Goal: Task Accomplishment & Management: Manage account settings

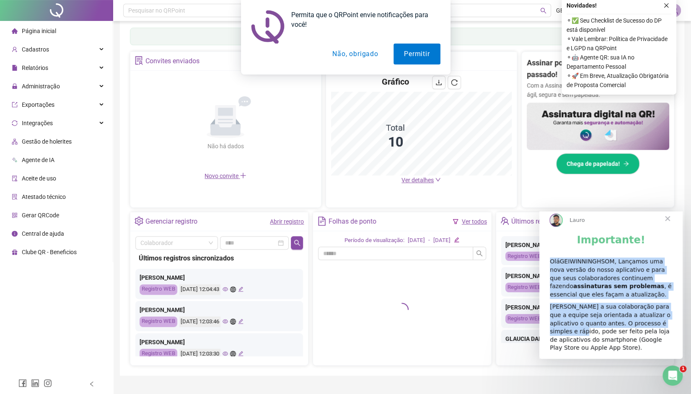
scroll to position [134, 0]
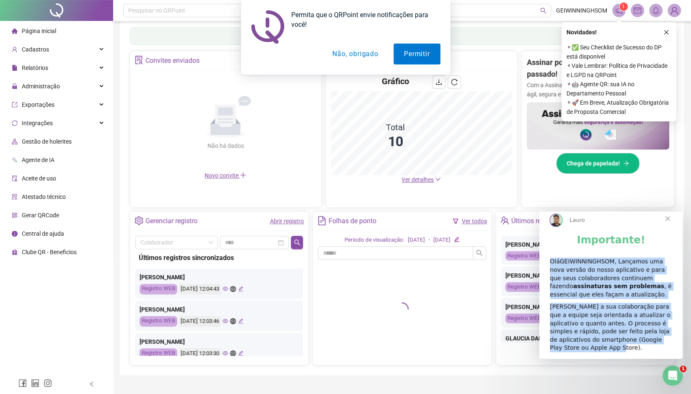
drag, startPoint x: 555, startPoint y: 269, endPoint x: 657, endPoint y: 349, distance: 129.6
click at [657, 349] on div "Importante! OláGEIWINNINGHSOM, Lançamos uma nova versão do nosso aplicativo e p…" at bounding box center [610, 296] width 143 height 125
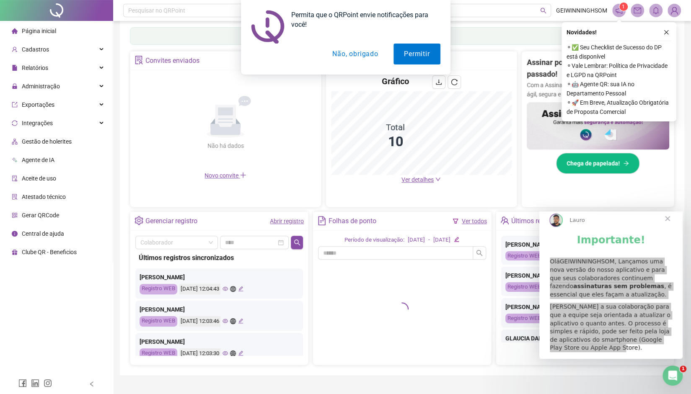
drag, startPoint x: 98, startPoint y: 59, endPoint x: 473, endPoint y: 277, distance: 433.5
click at [475, 275] on div at bounding box center [402, 309] width 168 height 99
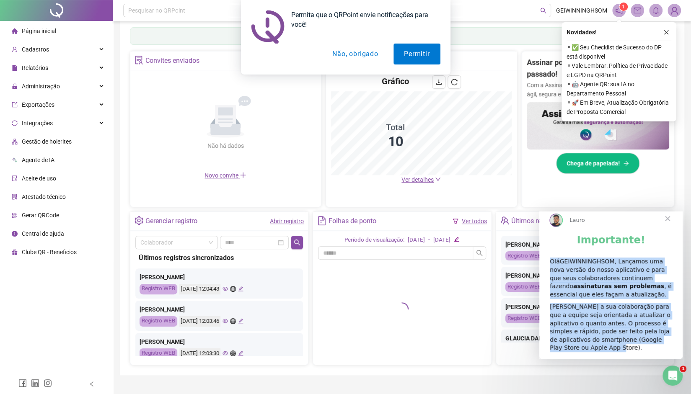
click at [586, 270] on div "OláGEIWINNINGHSOM, Lançamos uma nova versão do nosso aplicativo e para que seus…" at bounding box center [611, 278] width 122 height 41
drag, startPoint x: 551, startPoint y: 270, endPoint x: 659, endPoint y: 349, distance: 133.2
click at [659, 349] on div "Importante! OláGEIWINNINGHSOM, Lançamos uma nova versão do nosso aplicativo e p…" at bounding box center [610, 296] width 143 height 125
copy div "OláGEIWINNINGHSOM, Lançamos uma nova versão do nosso aplicativo e para que seus…"
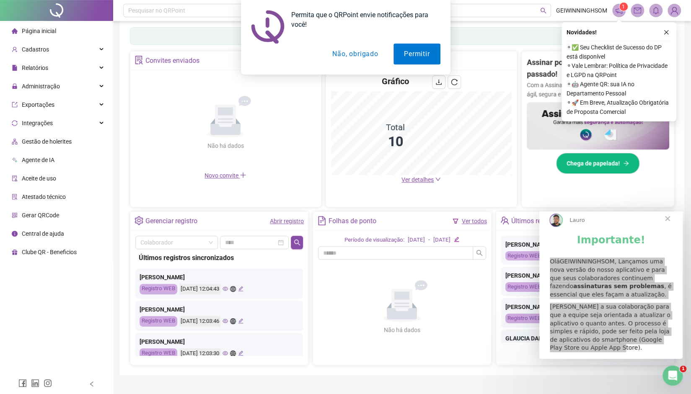
click at [350, 54] on button "Não, obrigado" at bounding box center [355, 54] width 67 height 21
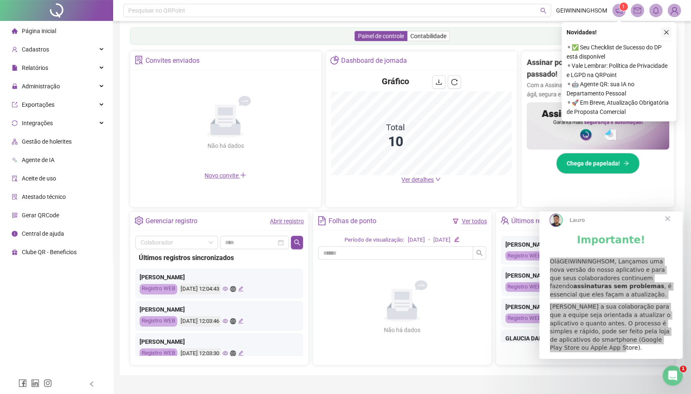
click at [666, 31] on icon "close" at bounding box center [666, 32] width 6 height 6
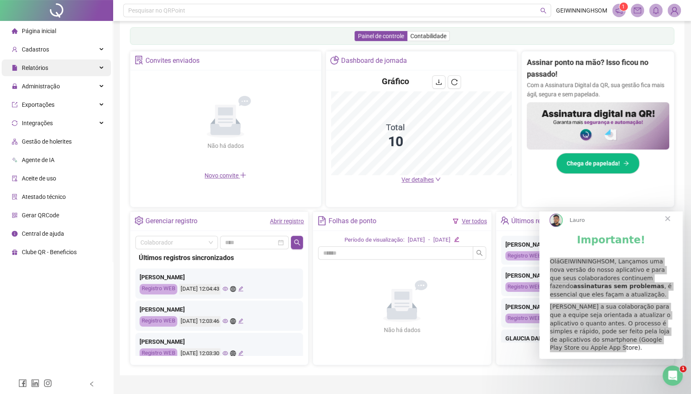
click at [53, 68] on div "Relatórios" at bounding box center [56, 68] width 109 height 17
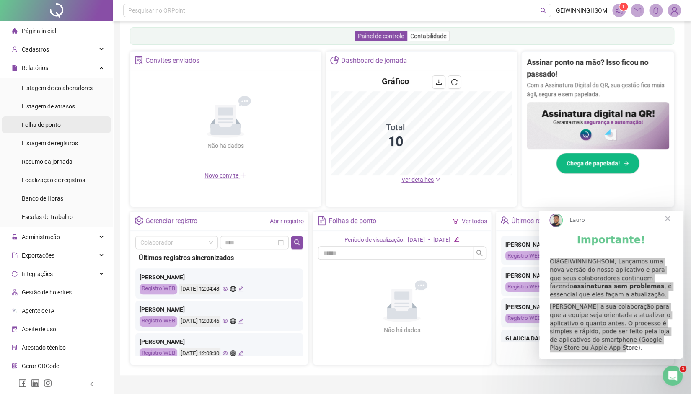
click at [58, 129] on div "Folha de ponto" at bounding box center [41, 125] width 39 height 17
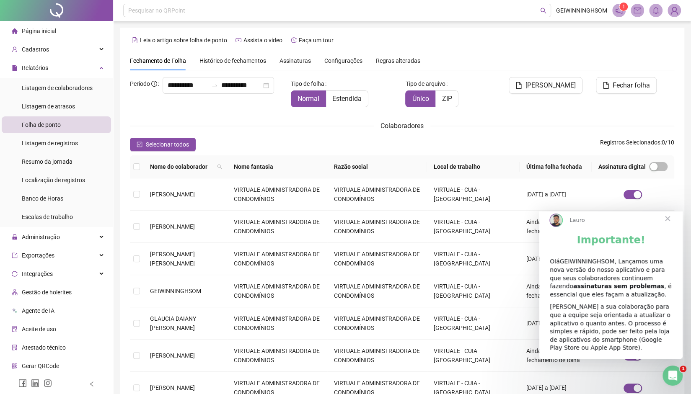
click at [671, 228] on span "Fechar" at bounding box center [668, 219] width 30 height 30
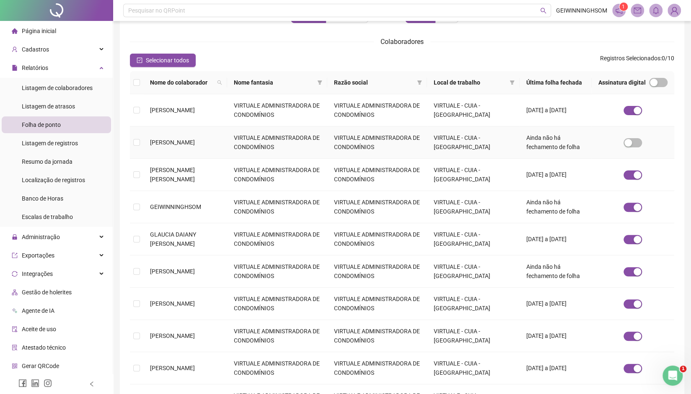
scroll to position [94, 0]
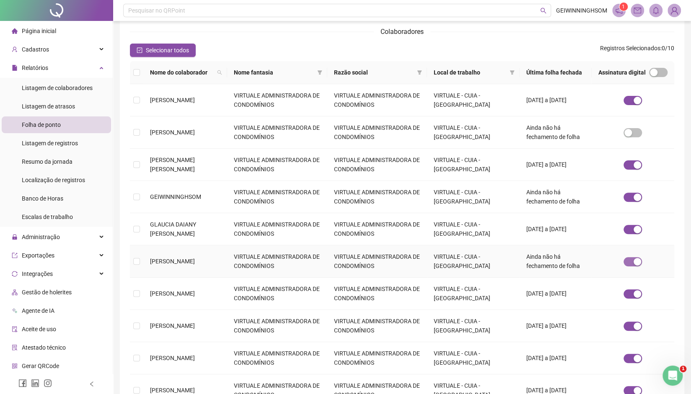
click at [635, 260] on div "button" at bounding box center [638, 262] width 8 height 8
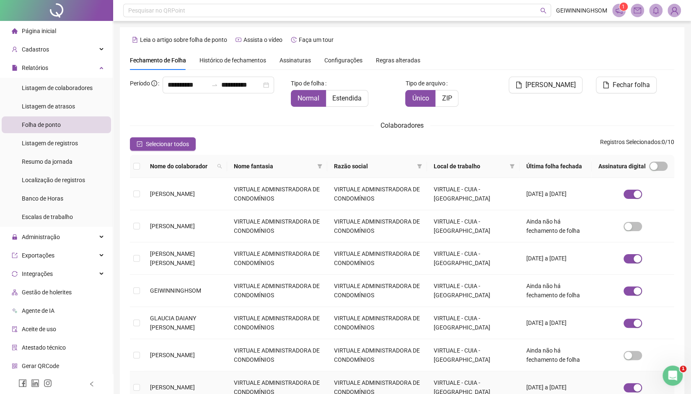
scroll to position [0, 0]
click at [55, 130] on div "Folha de ponto" at bounding box center [41, 125] width 39 height 17
click at [48, 240] on span "Administração" at bounding box center [41, 237] width 38 height 7
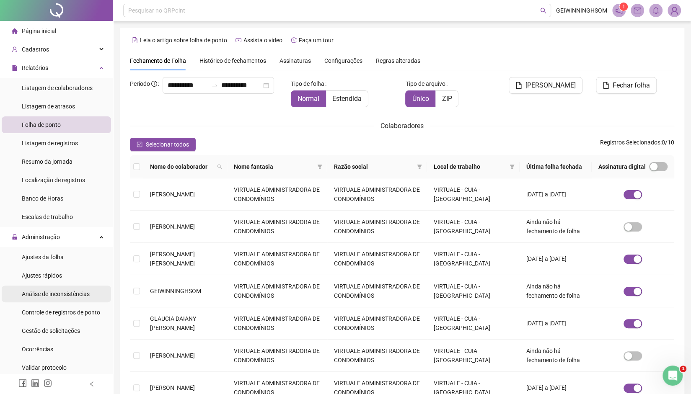
click at [56, 293] on span "Análise de inconsistências" at bounding box center [56, 294] width 68 height 7
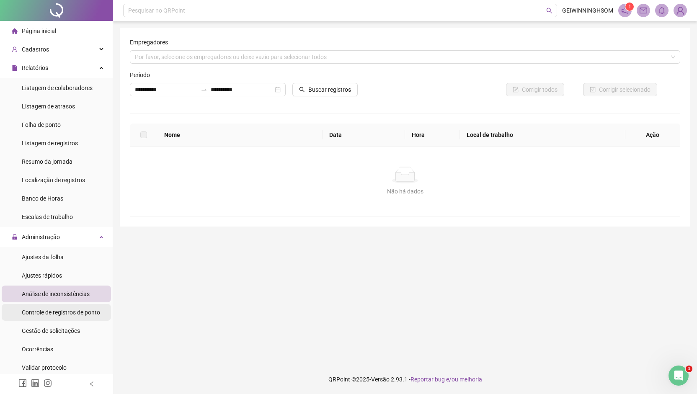
click at [56, 311] on span "Controle de registros de ponto" at bounding box center [61, 312] width 78 height 7
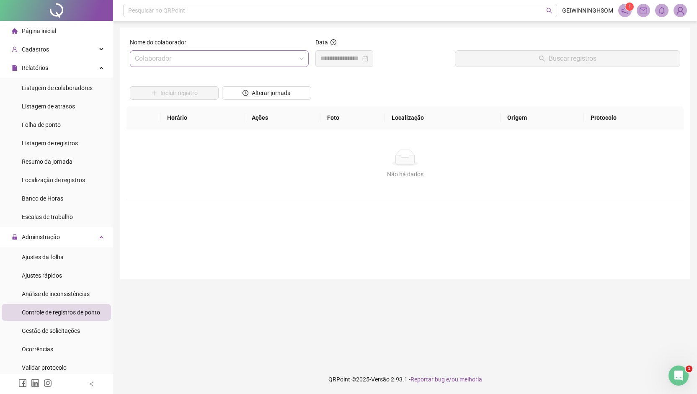
click at [178, 60] on input "search" at bounding box center [215, 59] width 161 height 16
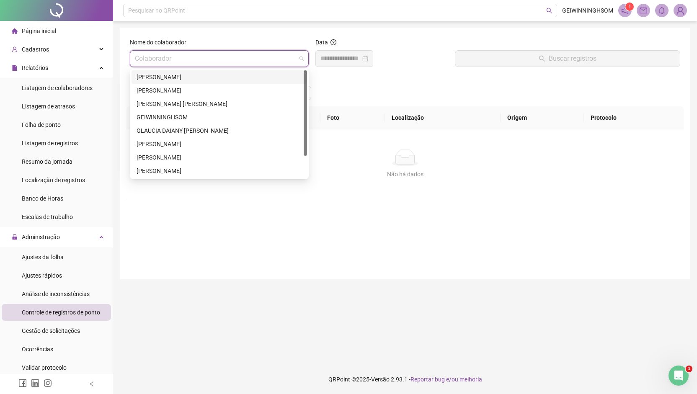
click at [177, 74] on div "[PERSON_NAME]" at bounding box center [220, 77] width 166 height 9
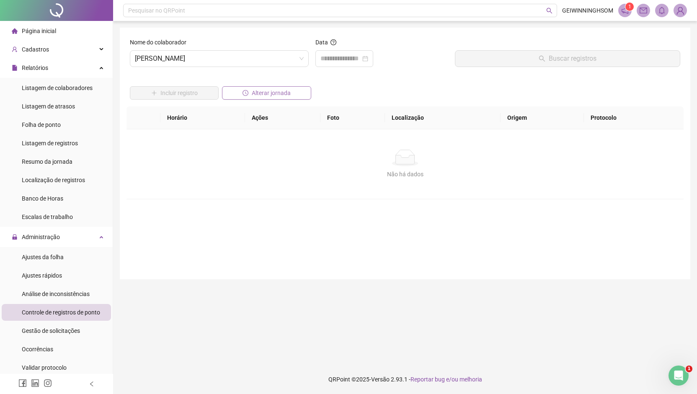
click at [266, 92] on span "Alterar jornada" at bounding box center [271, 92] width 39 height 9
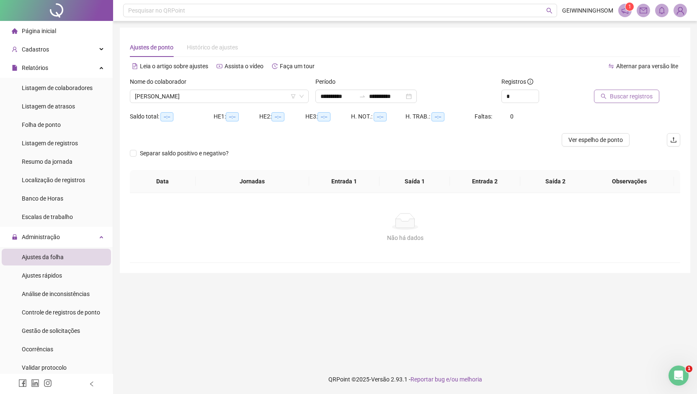
click at [641, 96] on span "Buscar registros" at bounding box center [631, 96] width 43 height 9
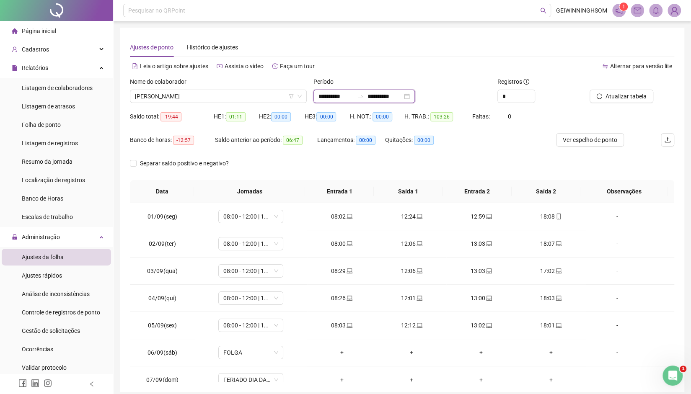
click at [324, 96] on input "**********" at bounding box center [336, 96] width 35 height 9
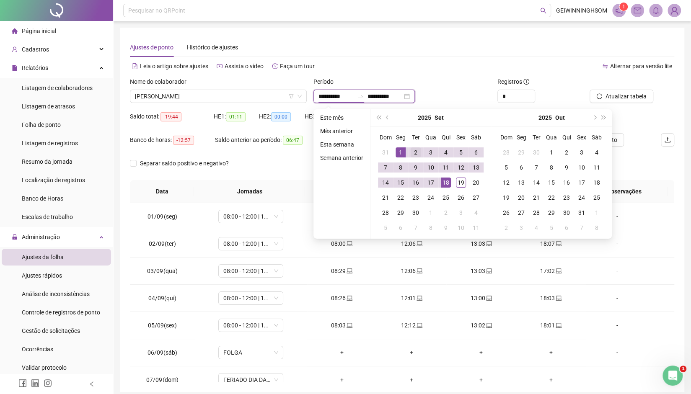
type input "**********"
click at [388, 117] on span "prev-year" at bounding box center [388, 118] width 4 height 4
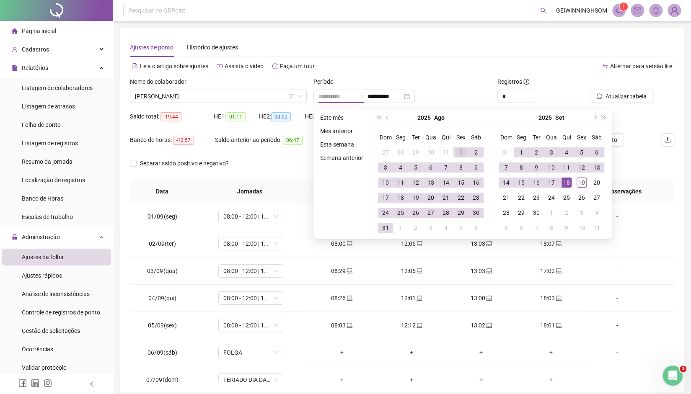
type input "**********"
click at [457, 150] on div "1" at bounding box center [461, 153] width 10 height 10
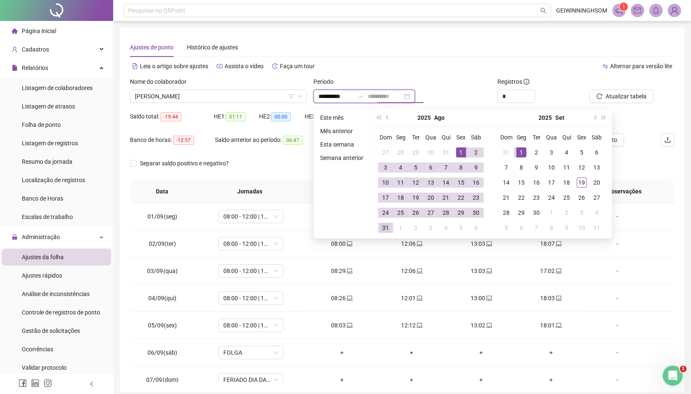
type input "**********"
click at [386, 224] on div "31" at bounding box center [386, 228] width 10 height 10
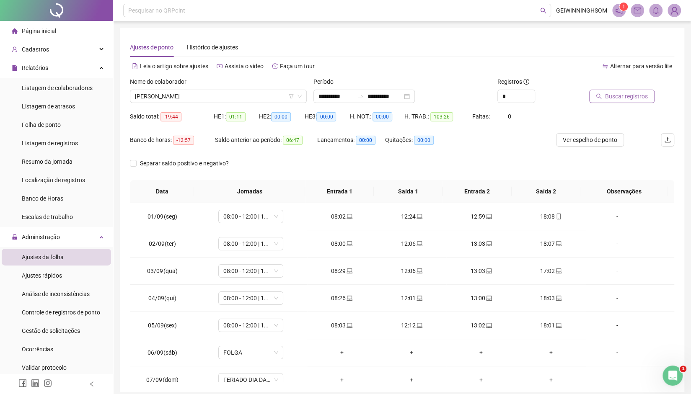
drag, startPoint x: 629, startPoint y: 90, endPoint x: 628, endPoint y: 96, distance: 6.4
click at [628, 96] on button "Buscar registros" at bounding box center [621, 96] width 65 height 13
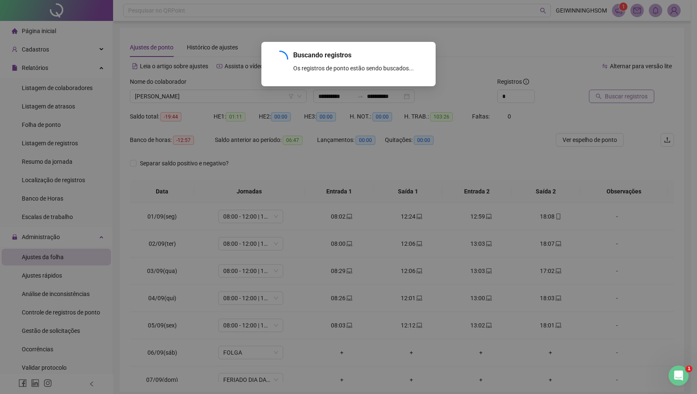
click at [628, 98] on div "Buscando registros Os registros de ponto estão sendo buscados... OK" at bounding box center [348, 197] width 697 height 394
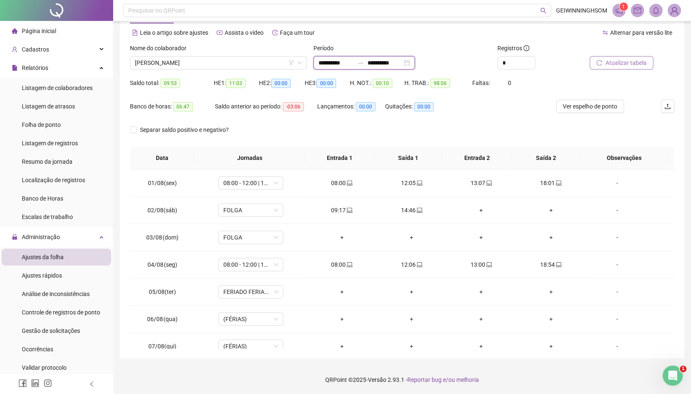
click at [321, 64] on input "**********" at bounding box center [336, 62] width 35 height 9
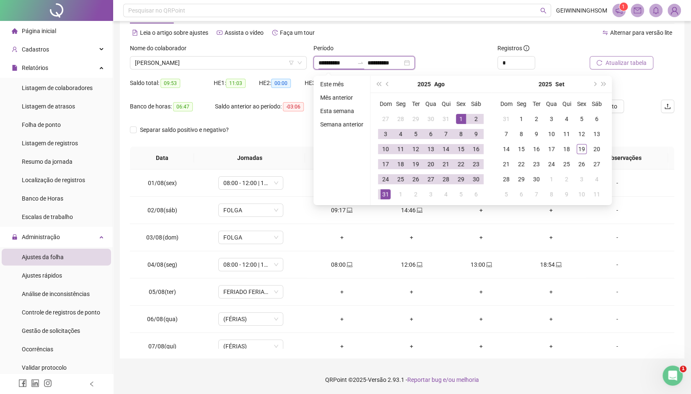
type input "**********"
click at [387, 85] on span "prev-year" at bounding box center [388, 84] width 4 height 4
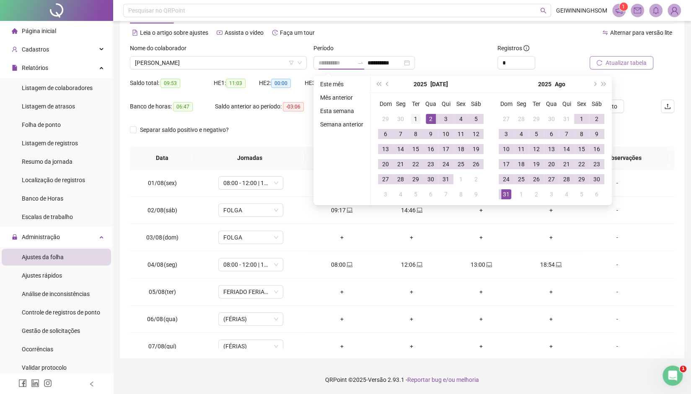
type input "**********"
click at [414, 117] on div "1" at bounding box center [416, 119] width 10 height 10
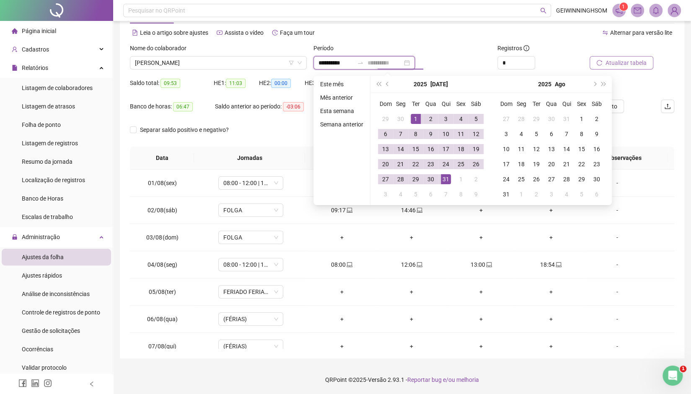
type input "**********"
click at [447, 178] on div "31" at bounding box center [446, 179] width 10 height 10
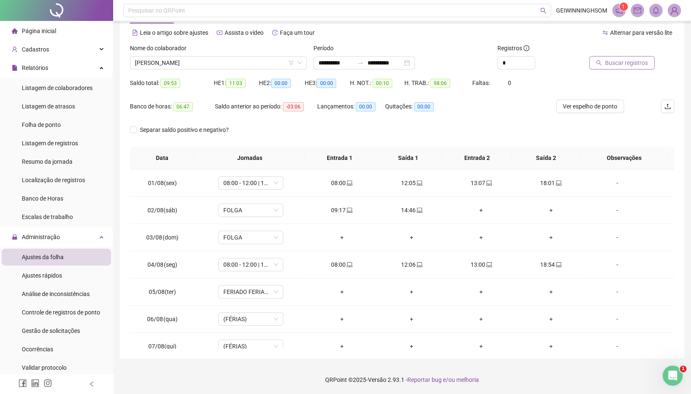
click at [609, 68] on button "Buscar registros" at bounding box center [621, 62] width 65 height 13
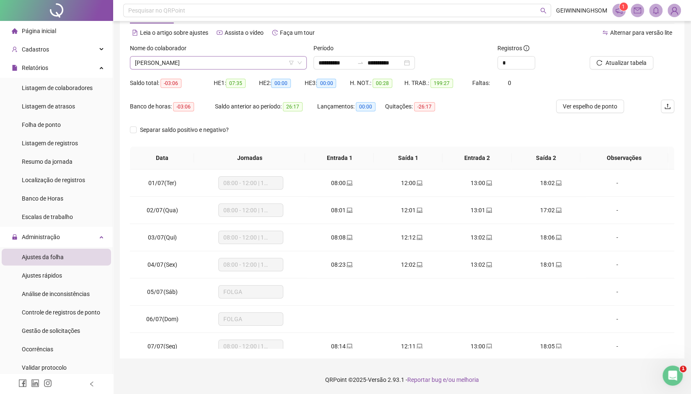
click at [306, 57] on div "[PERSON_NAME]" at bounding box center [218, 62] width 177 height 13
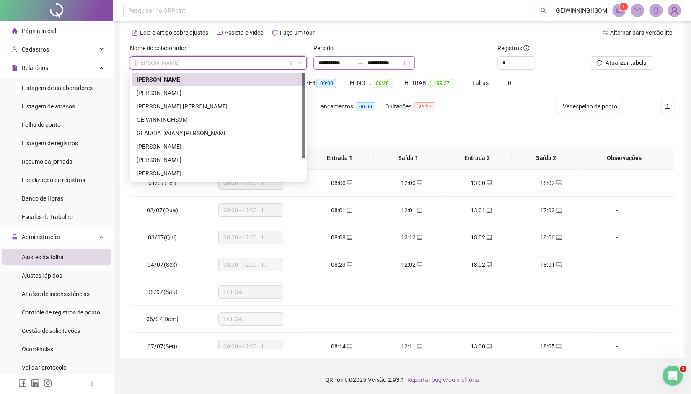
click at [316, 63] on div "**********" at bounding box center [364, 62] width 101 height 13
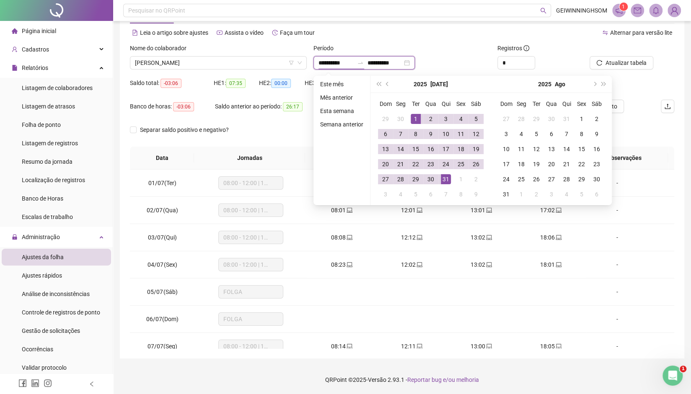
click at [324, 63] on input "**********" at bounding box center [336, 62] width 35 height 9
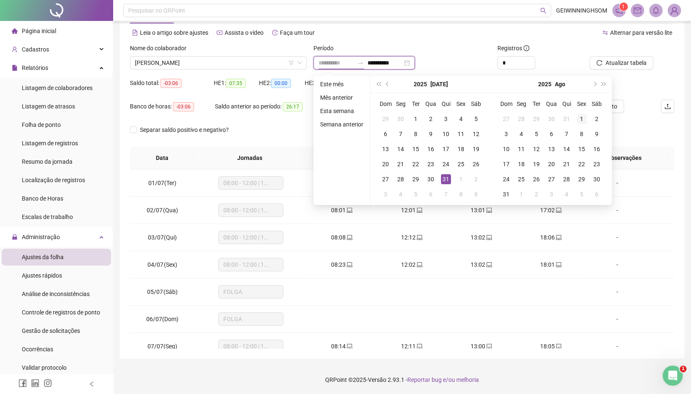
type input "**********"
click at [575, 120] on td "1" at bounding box center [581, 118] width 15 height 15
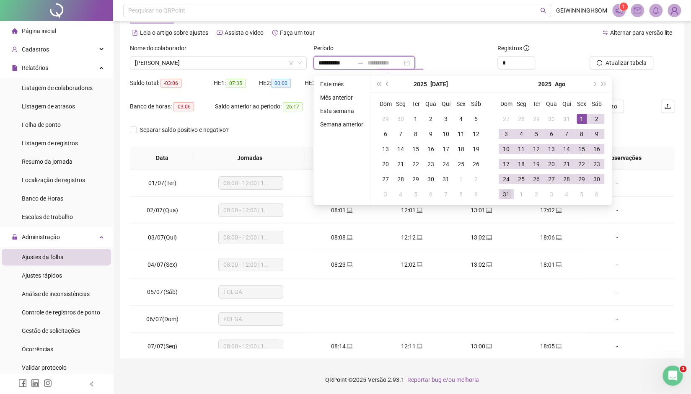
type input "**********"
click at [509, 193] on div "31" at bounding box center [506, 194] width 10 height 10
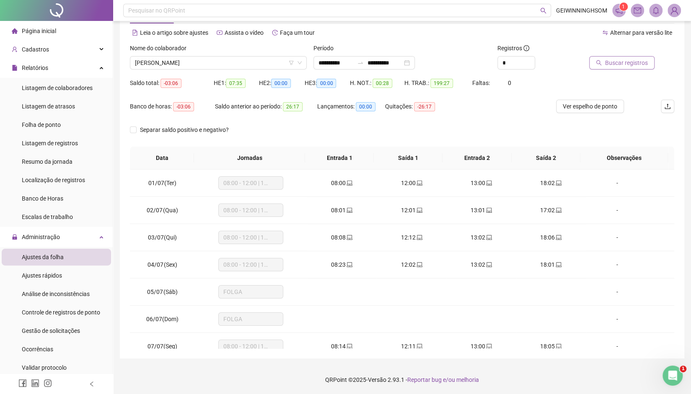
click at [634, 63] on span "Buscar registros" at bounding box center [626, 62] width 43 height 9
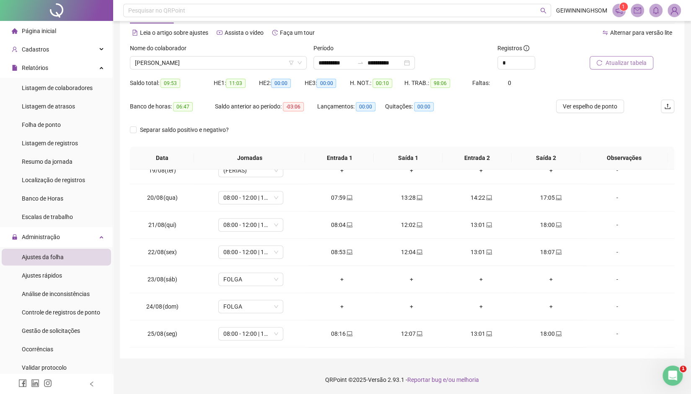
scroll to position [661, 0]
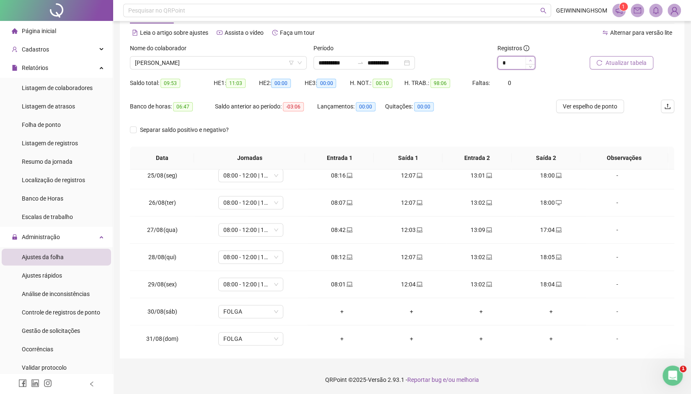
click at [527, 58] on span "Increase Value" at bounding box center [530, 61] width 9 height 8
type input "*"
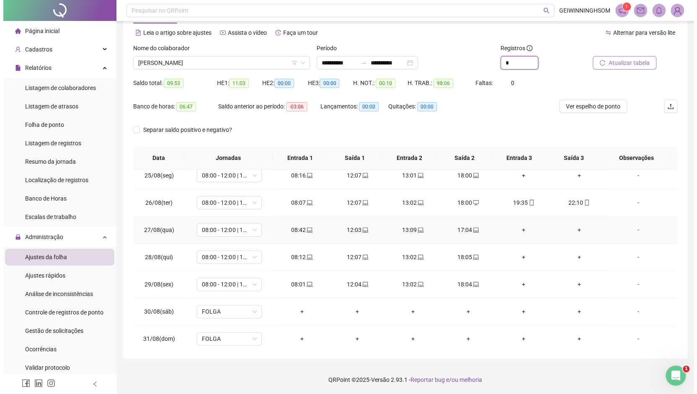
scroll to position [536, 0]
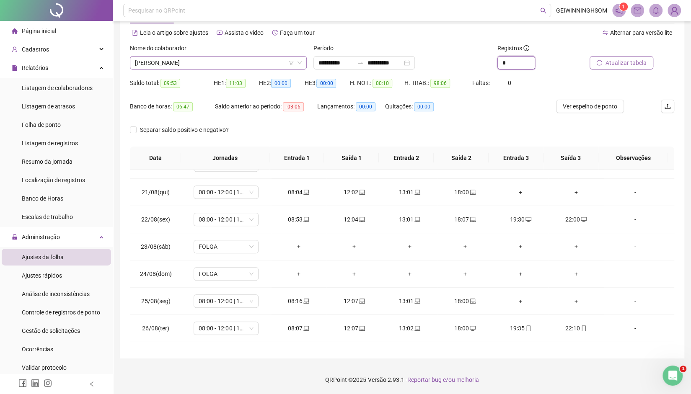
click at [239, 67] on span "[PERSON_NAME]" at bounding box center [218, 63] width 167 height 13
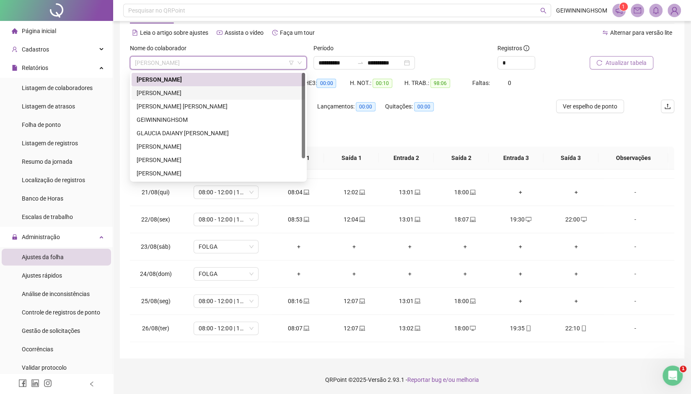
click at [219, 92] on div "[PERSON_NAME]" at bounding box center [218, 92] width 163 height 9
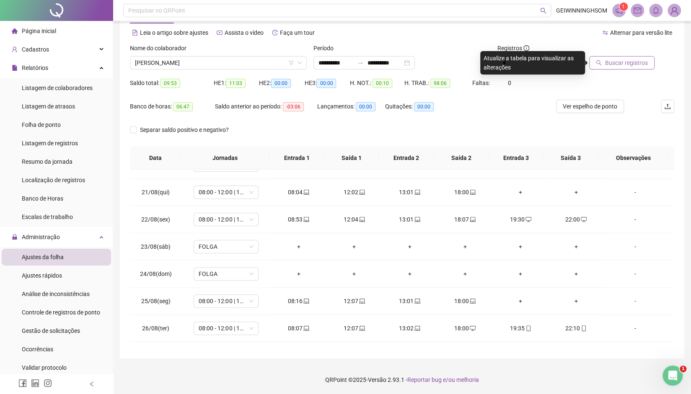
click at [606, 66] on span "Buscar registros" at bounding box center [626, 62] width 43 height 9
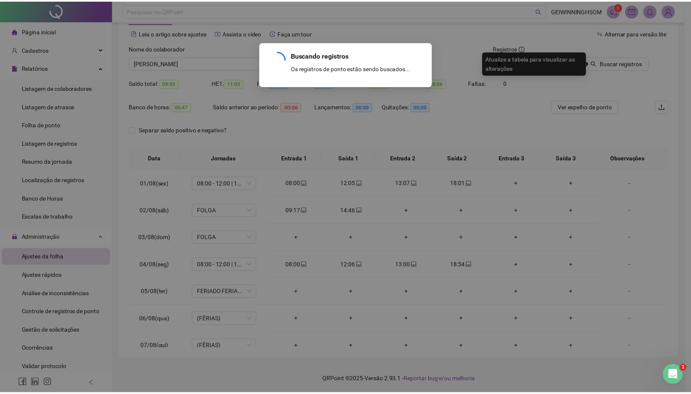
scroll to position [0, 0]
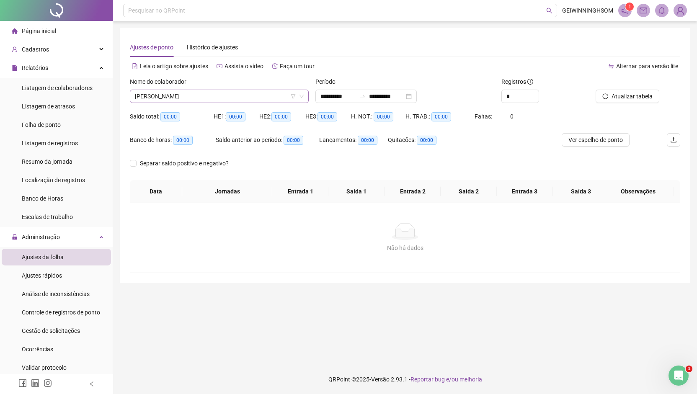
click at [191, 92] on span "[PERSON_NAME]" at bounding box center [219, 96] width 169 height 13
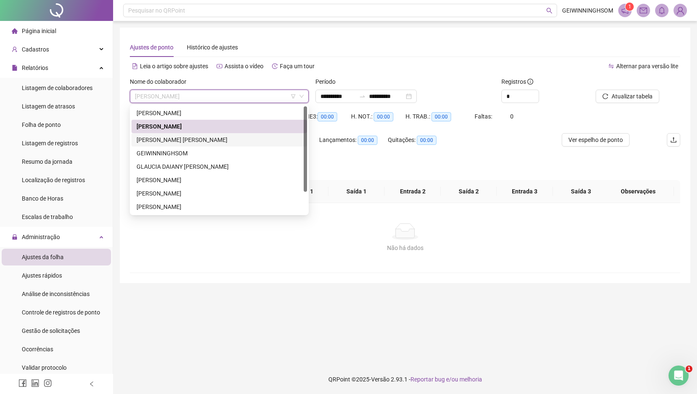
click at [191, 141] on div "[PERSON_NAME] [PERSON_NAME]" at bounding box center [220, 139] width 166 height 9
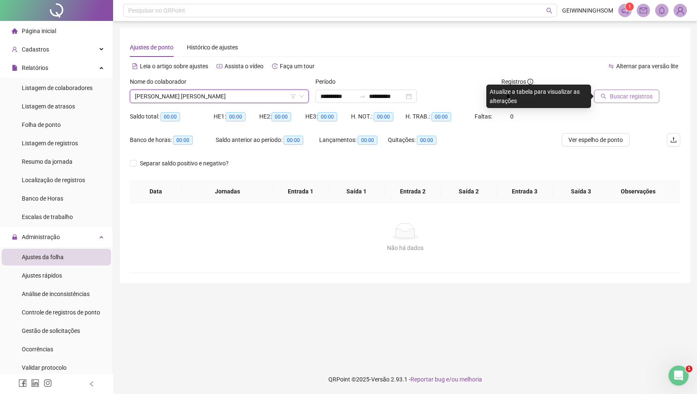
click at [640, 98] on span "Buscar registros" at bounding box center [631, 96] width 43 height 9
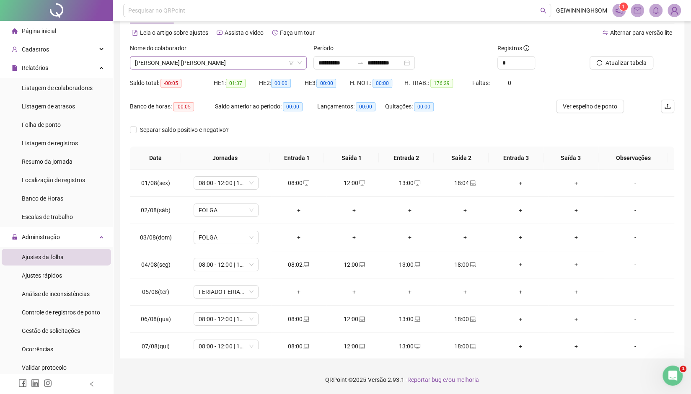
click at [237, 58] on span "[PERSON_NAME] [PERSON_NAME]" at bounding box center [218, 63] width 167 height 13
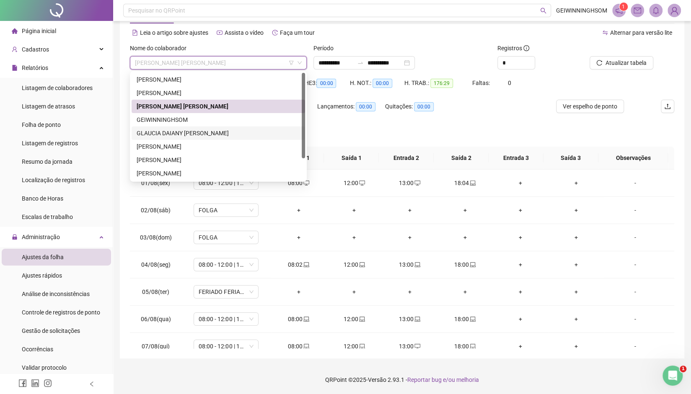
click at [208, 132] on div "GLAUCIA DAIANY [PERSON_NAME]" at bounding box center [218, 133] width 163 height 9
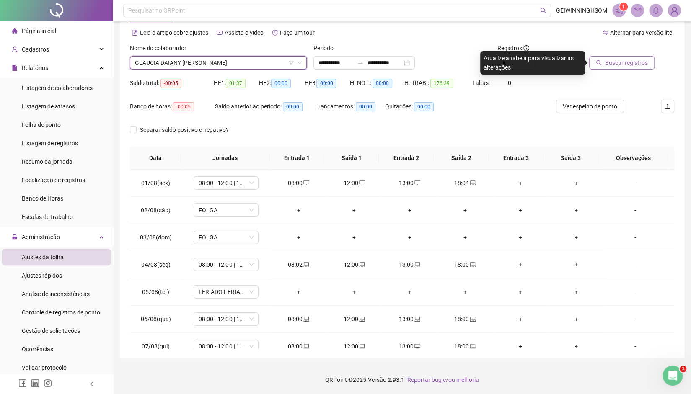
click at [614, 65] on span "Buscar registros" at bounding box center [626, 62] width 43 height 9
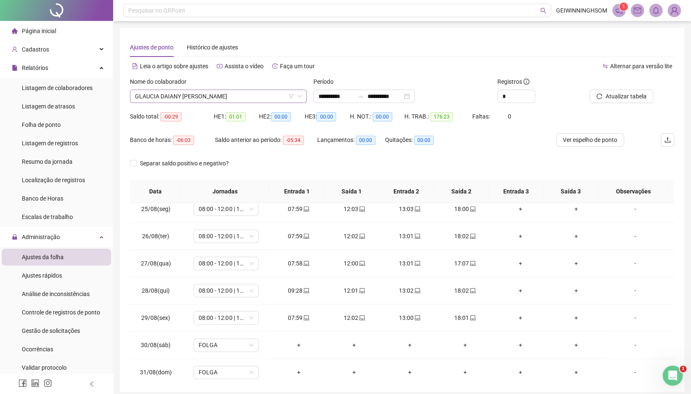
click at [182, 96] on span "GLAUCIA DAIANY [PERSON_NAME]" at bounding box center [218, 96] width 167 height 13
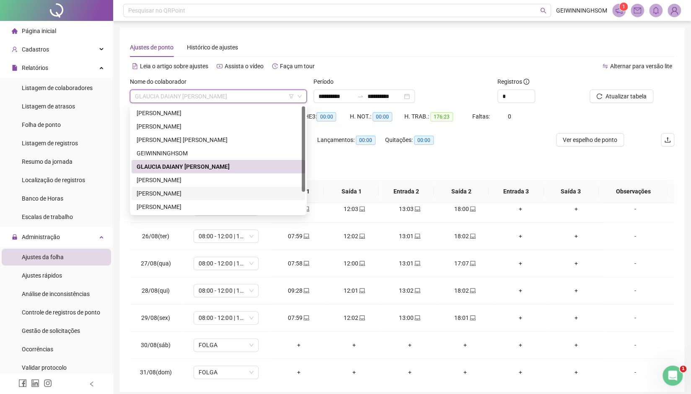
click at [193, 191] on div "[PERSON_NAME]" at bounding box center [218, 193] width 163 height 9
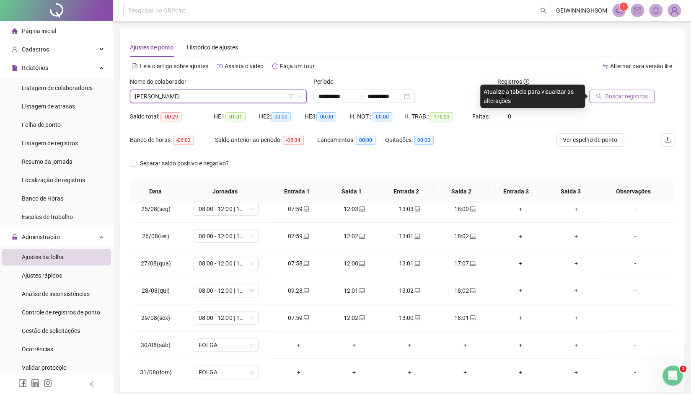
click at [635, 103] on button "Buscar registros" at bounding box center [621, 96] width 65 height 13
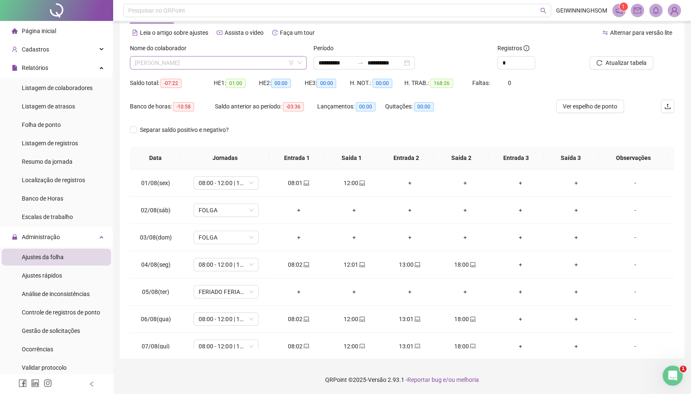
click at [278, 65] on span "[PERSON_NAME]" at bounding box center [218, 63] width 167 height 13
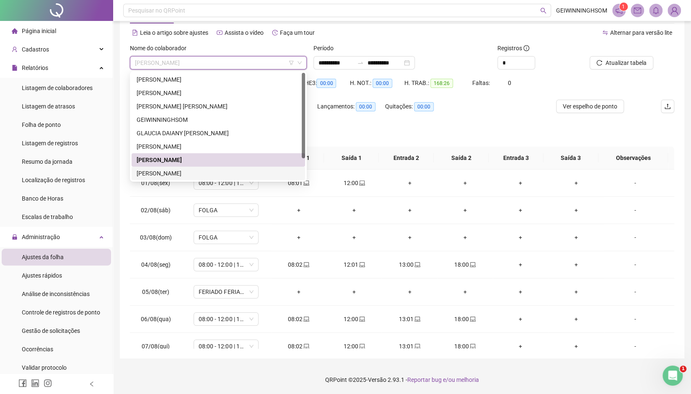
click at [198, 174] on div "[PERSON_NAME]" at bounding box center [218, 173] width 163 height 9
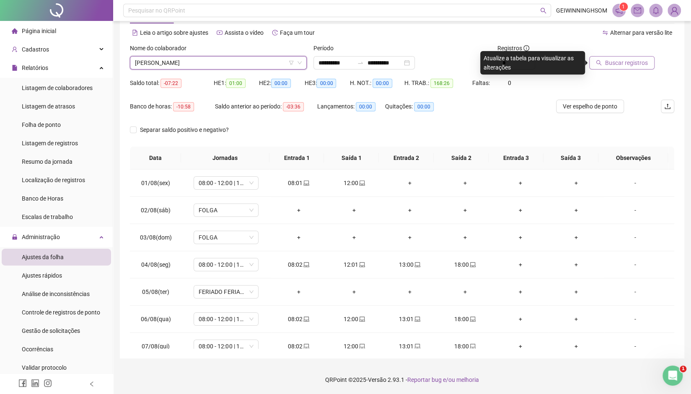
click at [613, 66] on span "Buscar registros" at bounding box center [626, 62] width 43 height 9
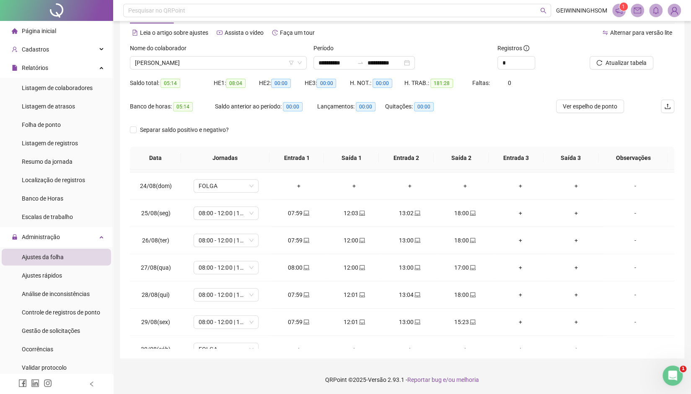
scroll to position [661, 0]
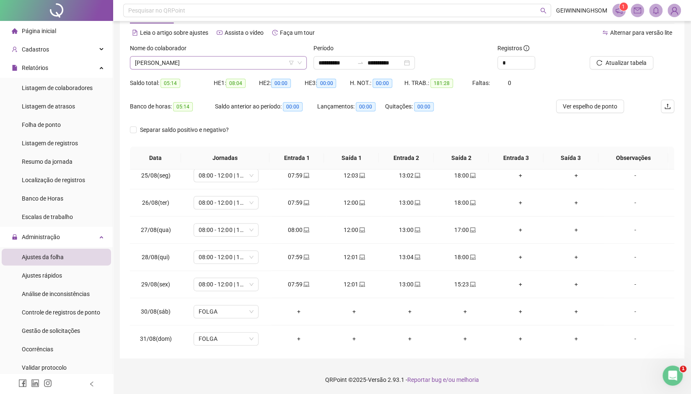
click at [205, 65] on span "[PERSON_NAME]" at bounding box center [218, 63] width 167 height 13
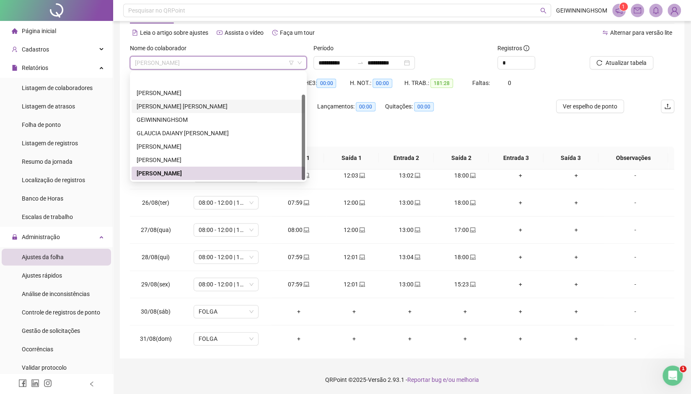
scroll to position [27, 0]
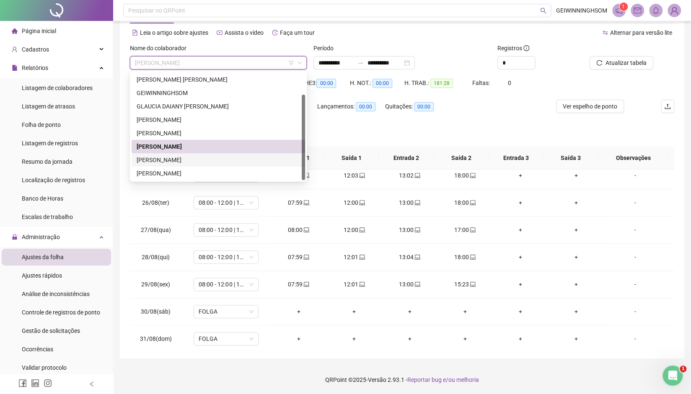
click at [193, 159] on div "[PERSON_NAME]" at bounding box center [218, 159] width 163 height 9
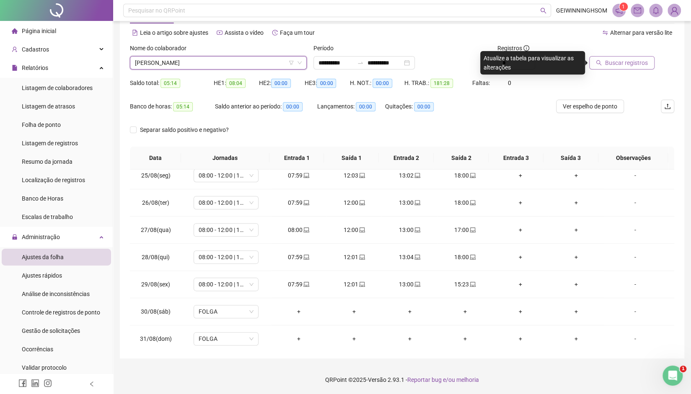
click at [609, 62] on span "Buscar registros" at bounding box center [626, 62] width 43 height 9
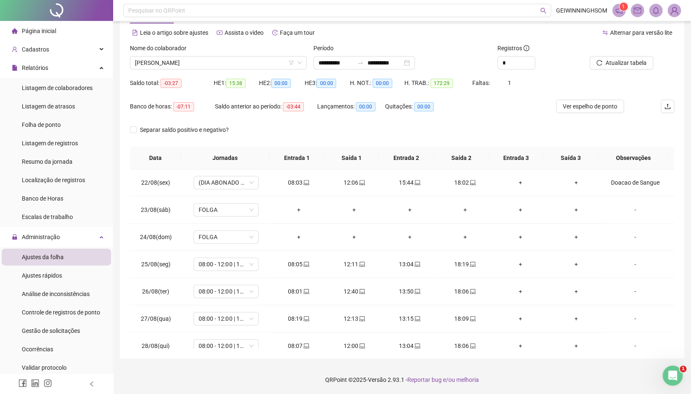
scroll to position [661, 0]
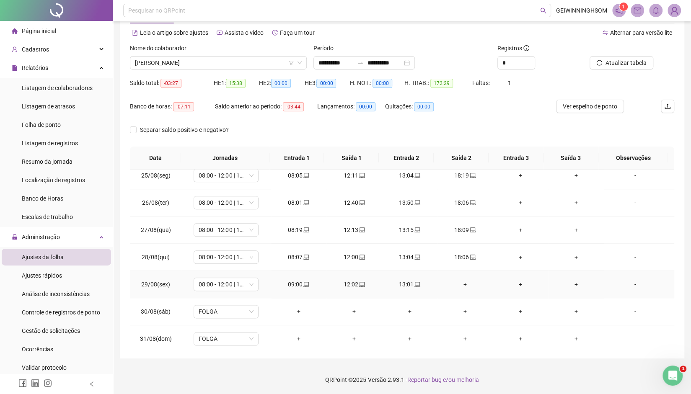
click at [460, 284] on div "+" at bounding box center [465, 284] width 42 height 9
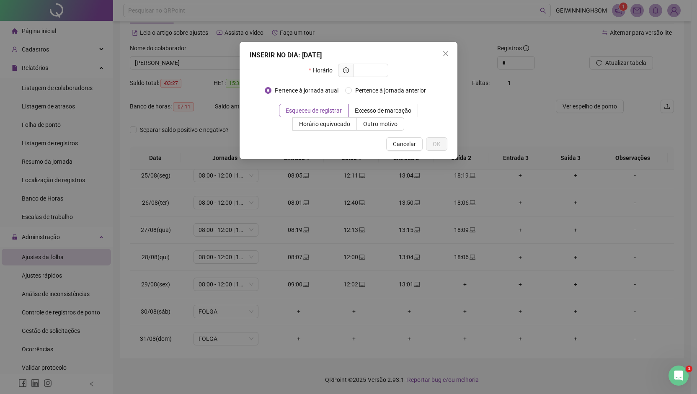
click at [448, 56] on icon "close" at bounding box center [446, 53] width 7 height 7
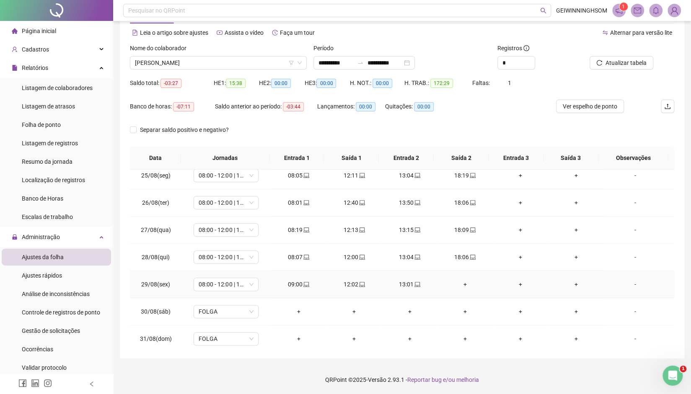
click at [459, 280] on div "+" at bounding box center [465, 284] width 42 height 9
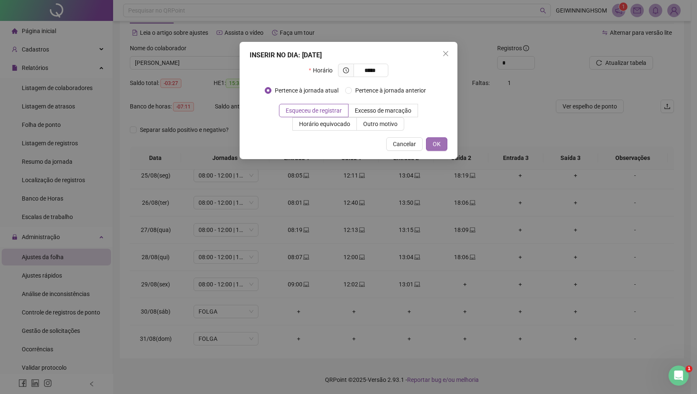
type input "*****"
click at [438, 143] on span "OK" at bounding box center [437, 144] width 8 height 9
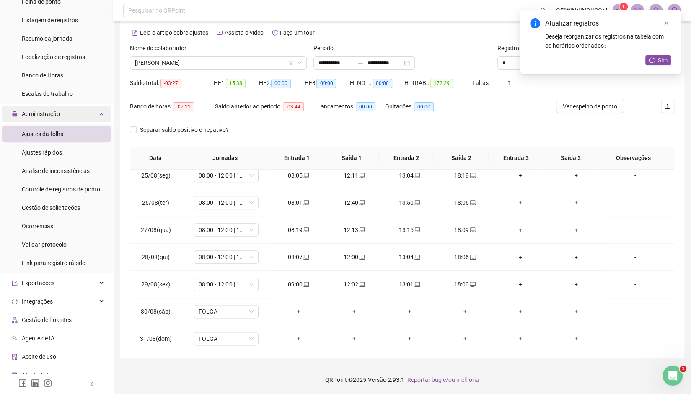
scroll to position [126, 0]
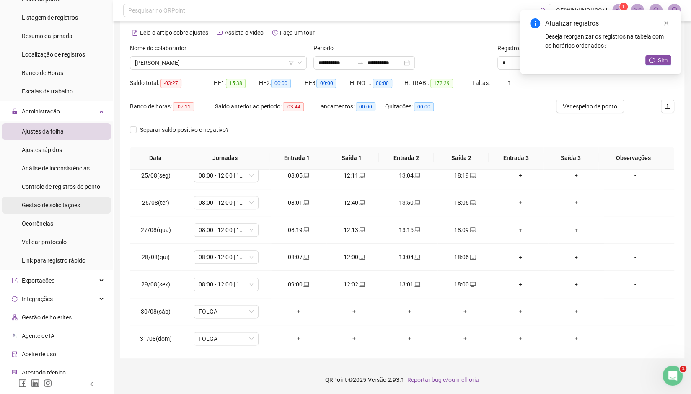
click at [53, 204] on span "Gestão de solicitações" at bounding box center [51, 205] width 58 height 7
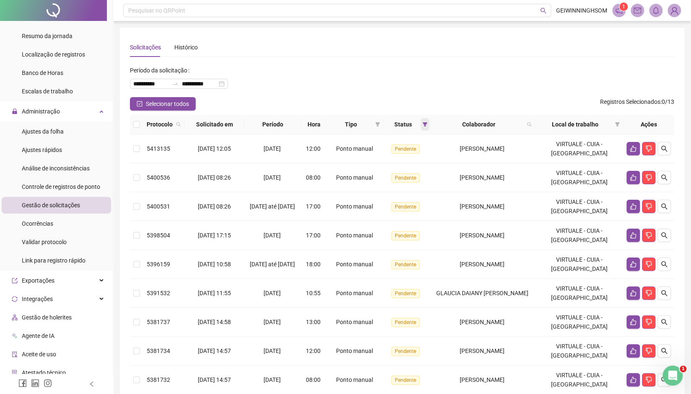
click at [427, 126] on icon "filter" at bounding box center [424, 124] width 5 height 4
click at [429, 185] on span "OK" at bounding box center [427, 185] width 8 height 9
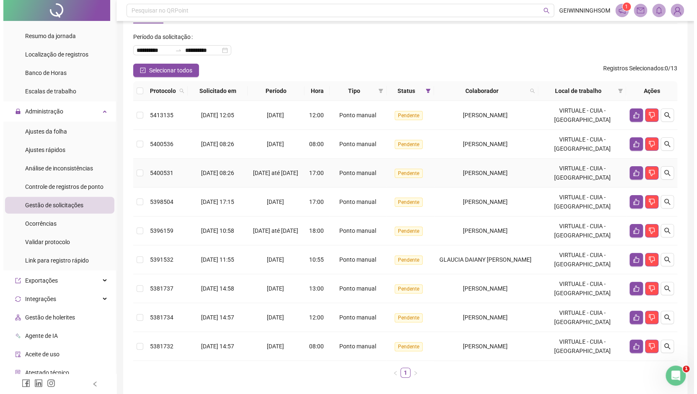
scroll to position [68, 0]
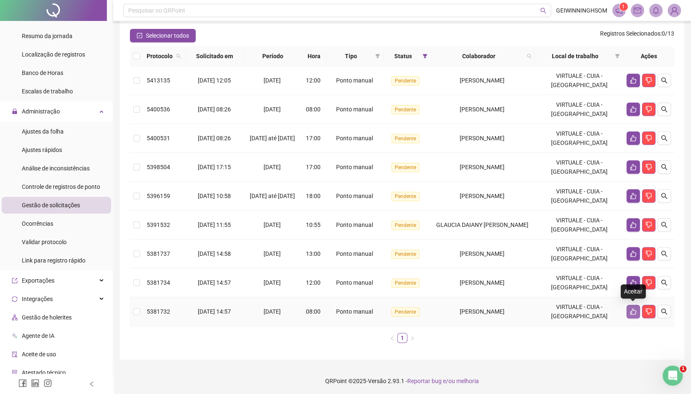
click at [635, 311] on icon "like" at bounding box center [633, 311] width 7 height 7
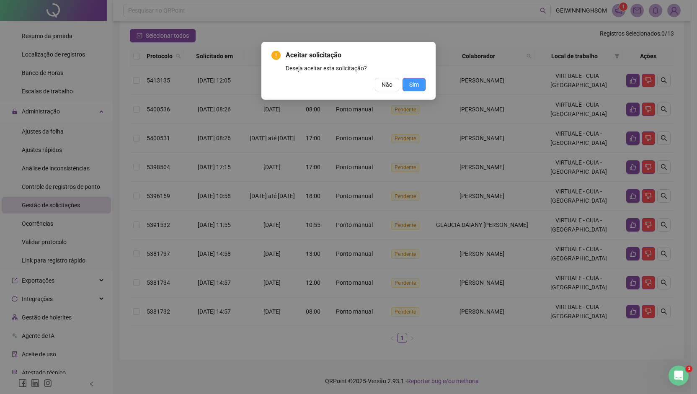
click at [417, 83] on span "Sim" at bounding box center [414, 84] width 10 height 9
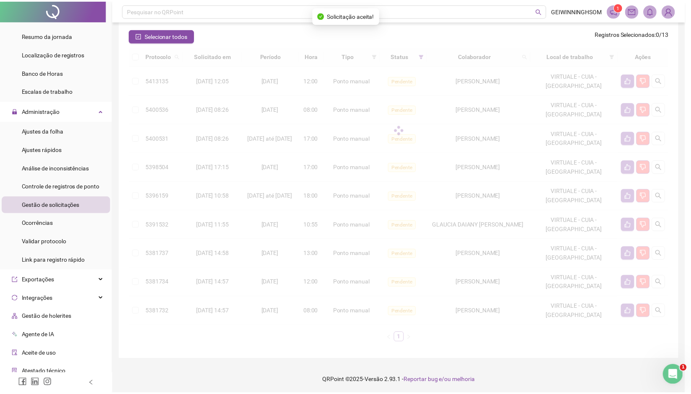
scroll to position [39, 0]
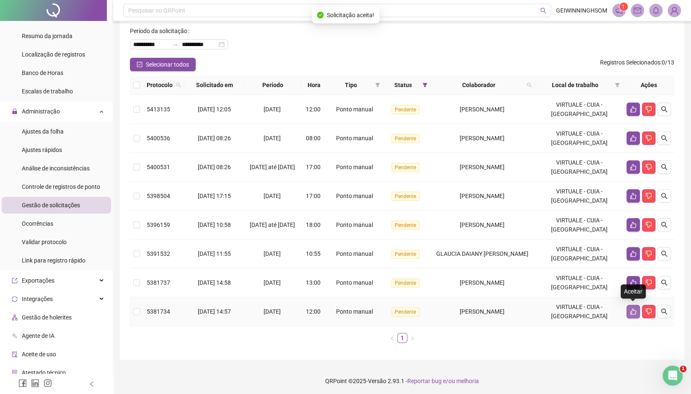
click at [637, 311] on button "button" at bounding box center [633, 311] width 13 height 13
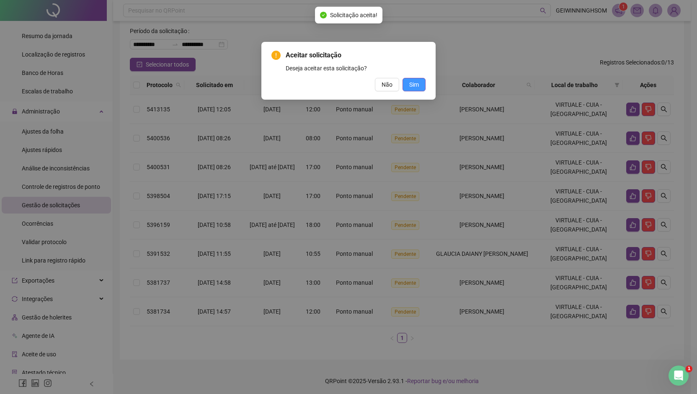
click at [412, 83] on span "Sim" at bounding box center [414, 84] width 10 height 9
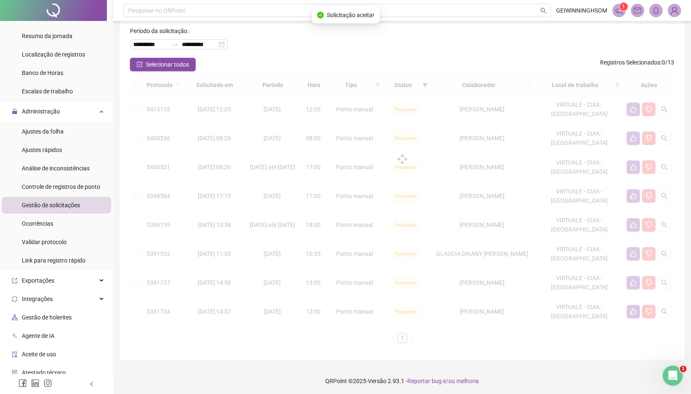
scroll to position [11, 0]
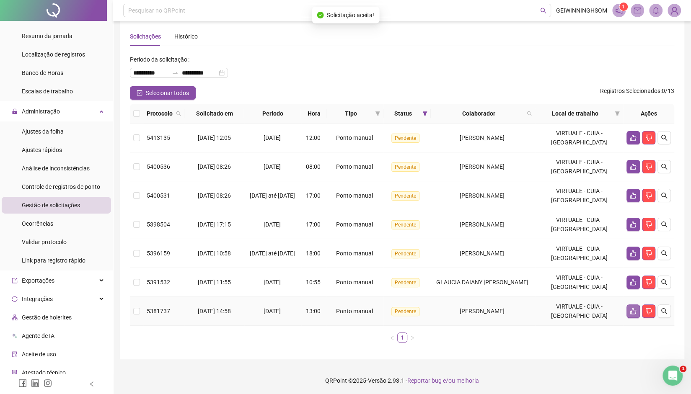
click at [632, 308] on icon "like" at bounding box center [633, 311] width 7 height 7
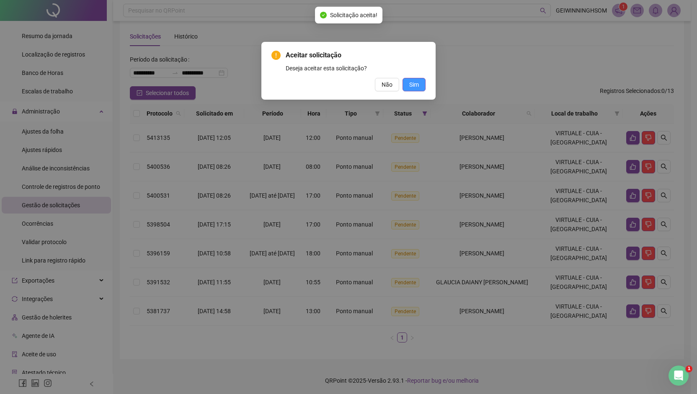
click at [417, 88] on span "Sim" at bounding box center [414, 84] width 10 height 9
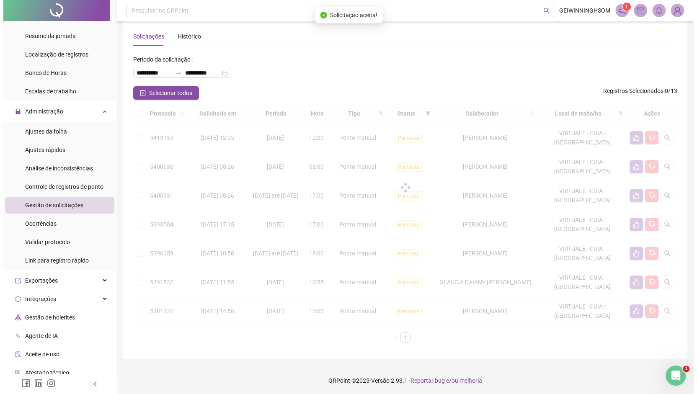
scroll to position [0, 0]
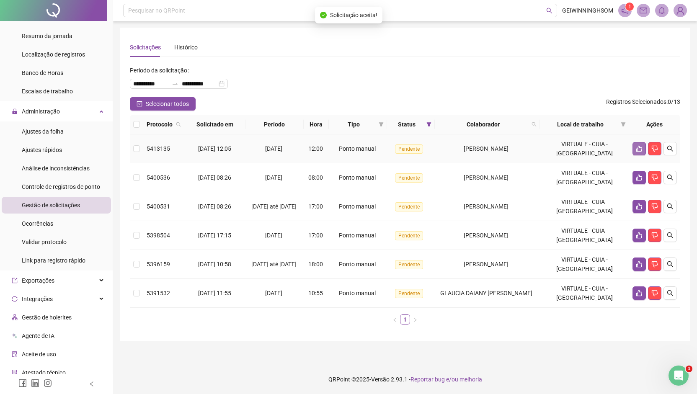
click at [637, 150] on icon "like" at bounding box center [640, 149] width 6 height 6
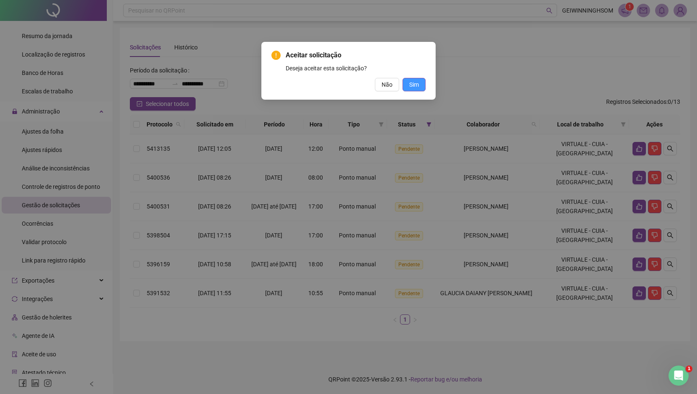
click at [424, 88] on button "Sim" at bounding box center [414, 84] width 23 height 13
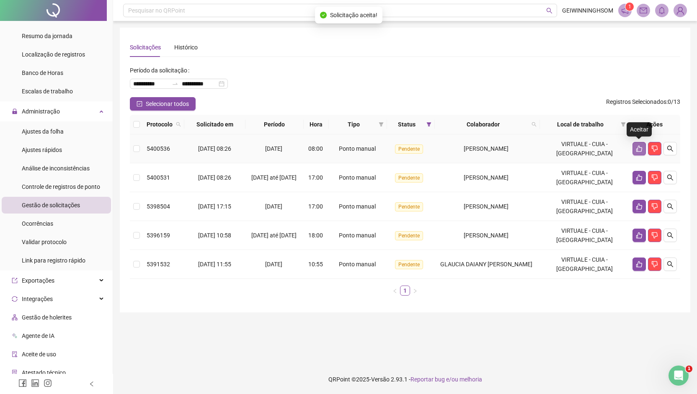
click at [637, 148] on icon "like" at bounding box center [639, 148] width 7 height 7
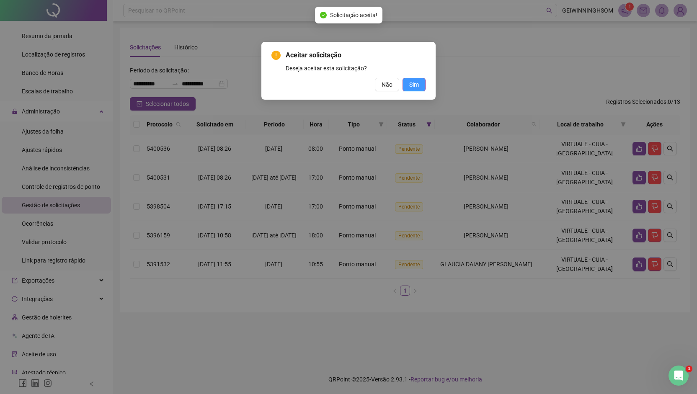
click at [415, 84] on span "Sim" at bounding box center [414, 84] width 10 height 9
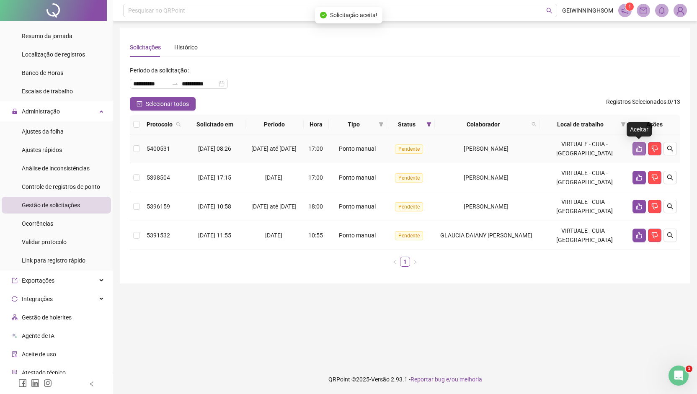
click at [637, 147] on icon "like" at bounding box center [639, 148] width 7 height 7
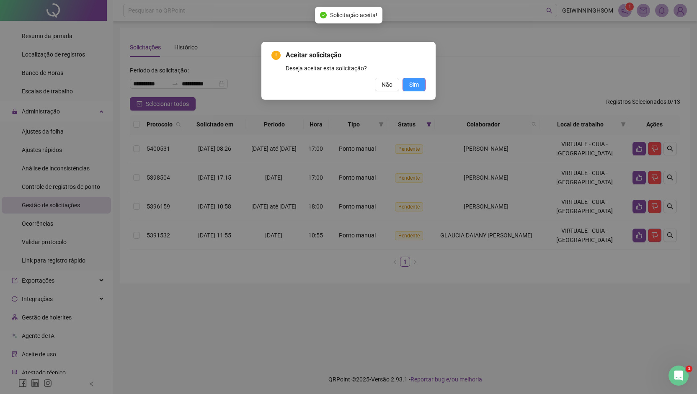
click at [414, 85] on span "Sim" at bounding box center [414, 84] width 10 height 9
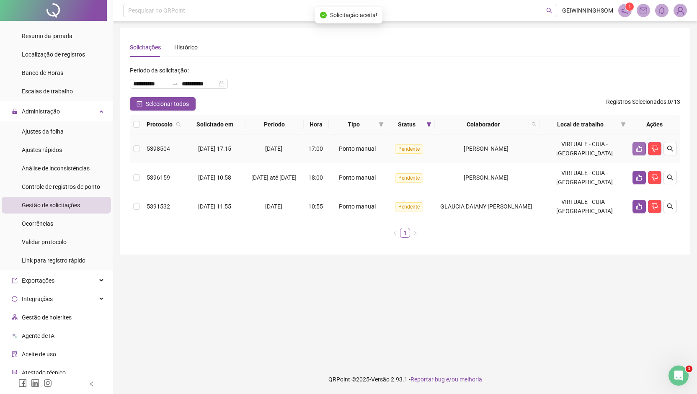
click at [635, 150] on button "button" at bounding box center [639, 148] width 13 height 13
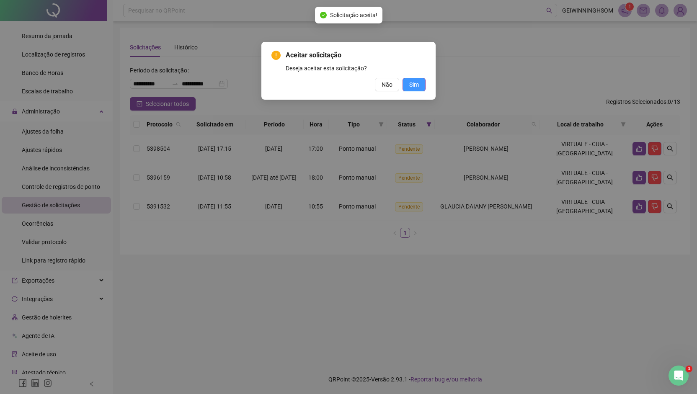
click at [423, 87] on button "Sim" at bounding box center [414, 84] width 23 height 13
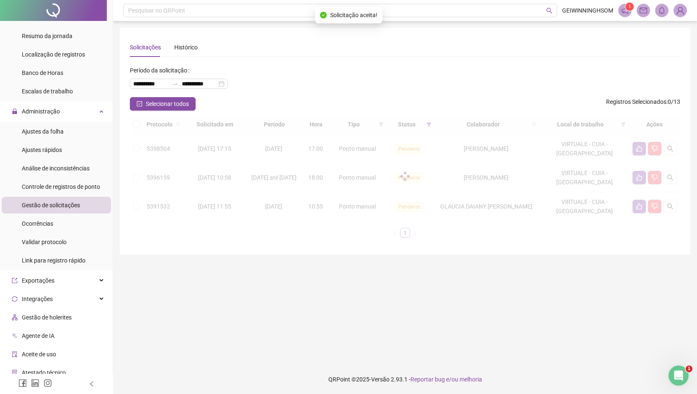
click at [421, 87] on div "Aceitar solicitação Deseja aceitar esta solicitação? Não Sim" at bounding box center [348, 197] width 697 height 394
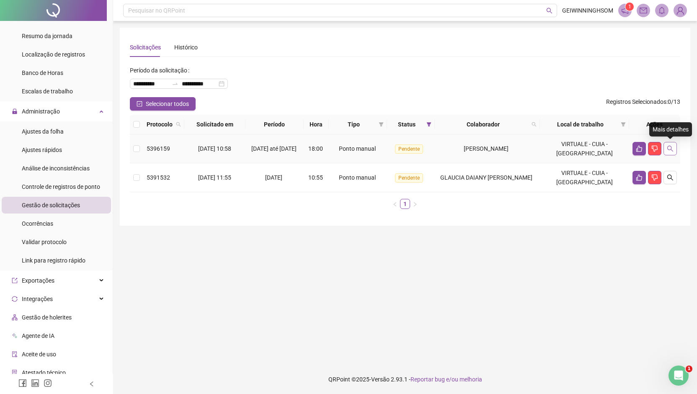
click at [670, 150] on icon "search" at bounding box center [670, 148] width 7 height 7
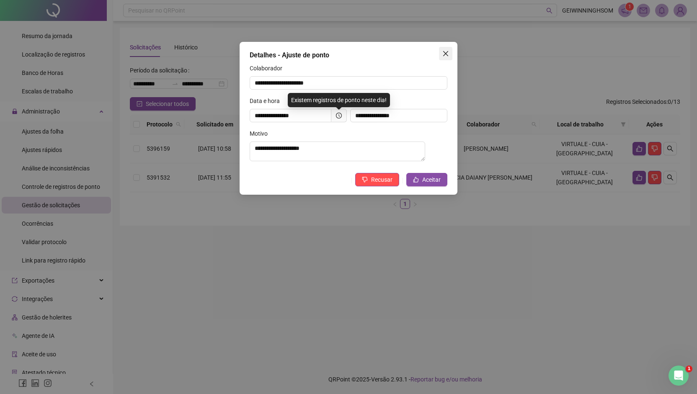
click at [446, 54] on icon "close" at bounding box center [445, 53] width 5 height 5
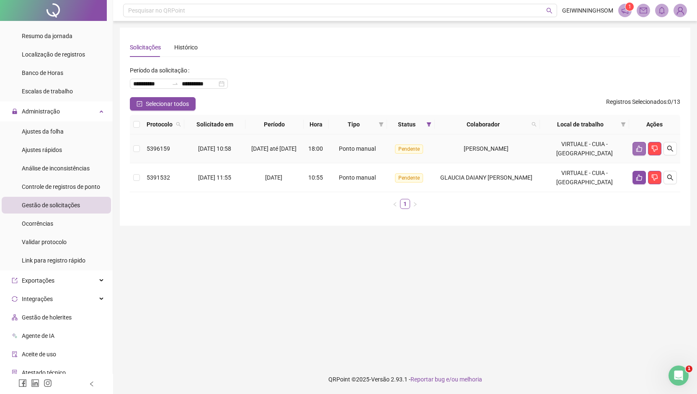
click at [636, 153] on button "button" at bounding box center [639, 148] width 13 height 13
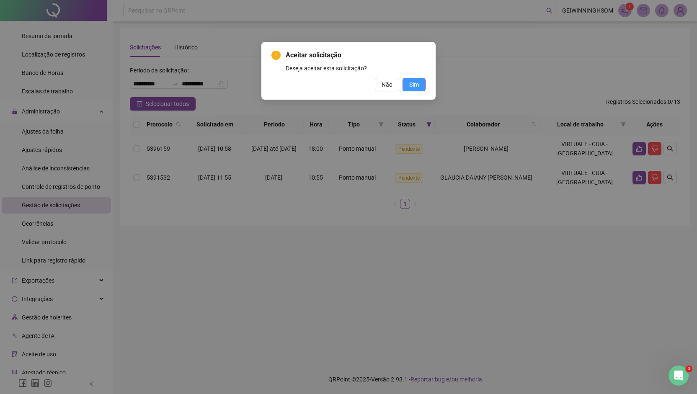
click at [413, 81] on span "Sim" at bounding box center [414, 84] width 10 height 9
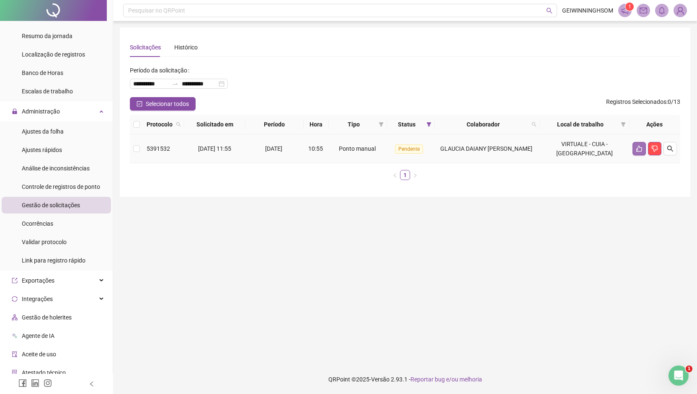
click at [639, 150] on icon "like" at bounding box center [639, 148] width 7 height 7
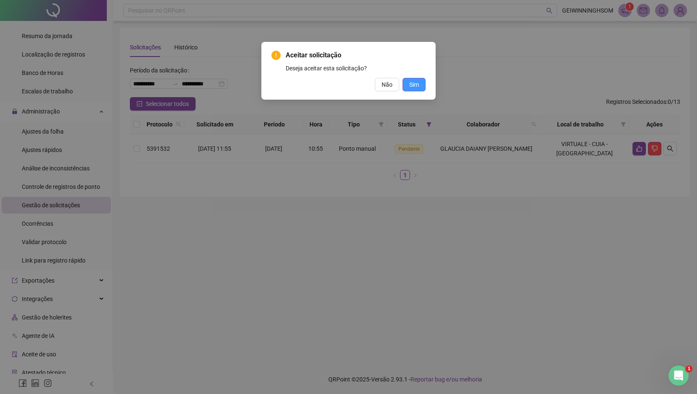
click at [407, 83] on button "Sim" at bounding box center [414, 84] width 23 height 13
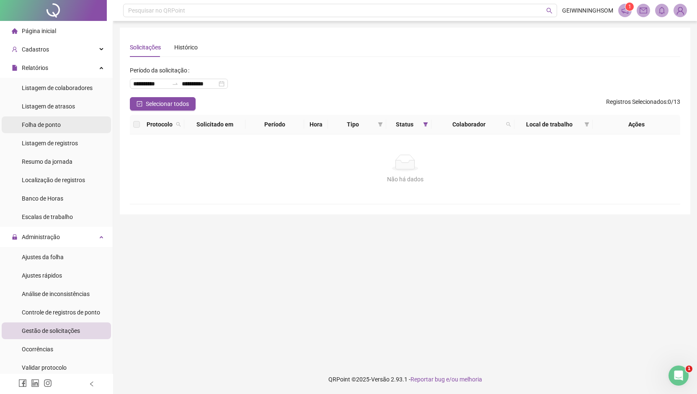
click at [58, 123] on span "Folha de ponto" at bounding box center [41, 125] width 39 height 7
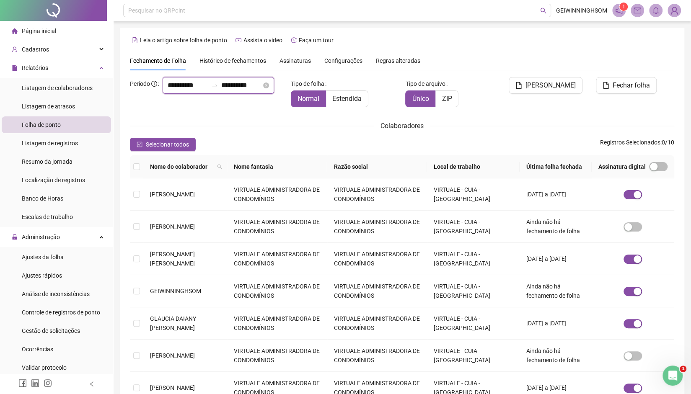
click at [168, 91] on input "**********" at bounding box center [188, 85] width 40 height 10
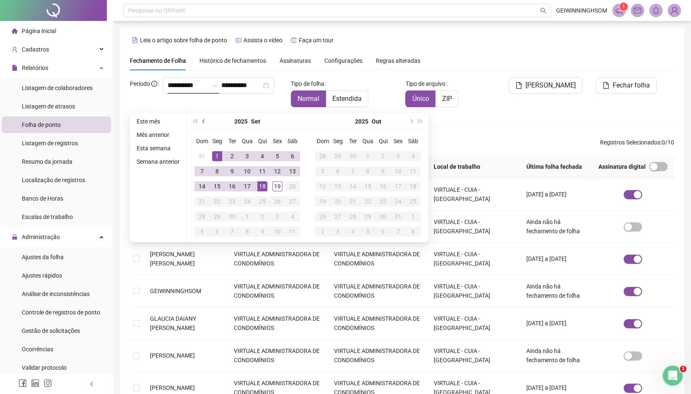
click at [202, 122] on span "prev-year" at bounding box center [204, 121] width 4 height 4
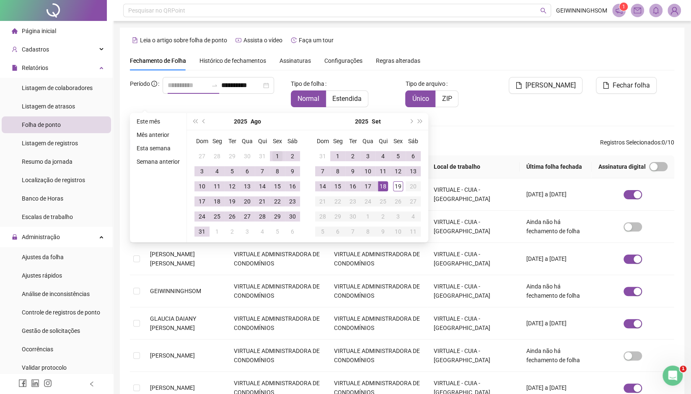
type input "**********"
click at [274, 157] on div "1" at bounding box center [277, 156] width 10 height 10
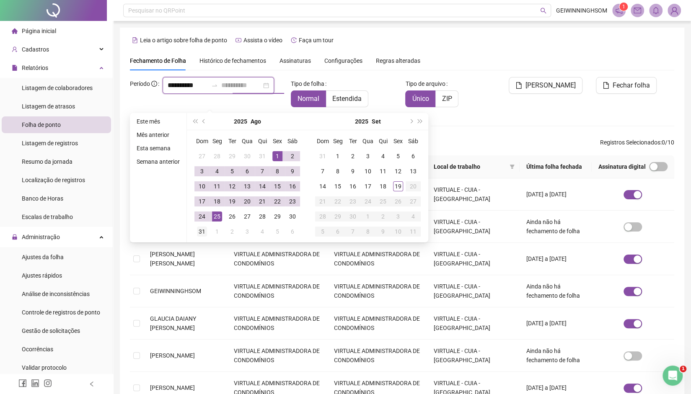
type input "**********"
click at [201, 233] on div "31" at bounding box center [202, 232] width 10 height 10
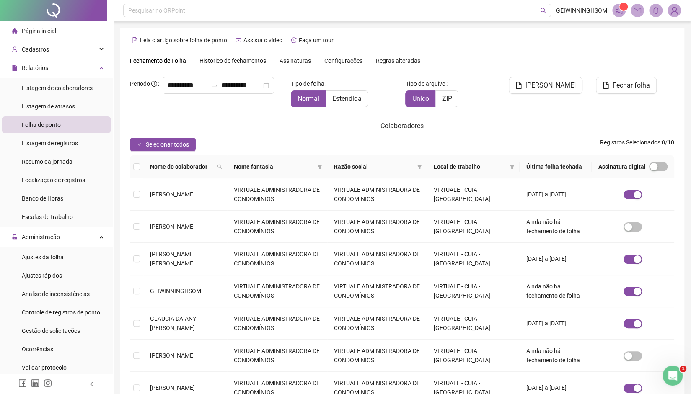
click at [516, 117] on div "**********" at bounding box center [402, 302] width 544 height 451
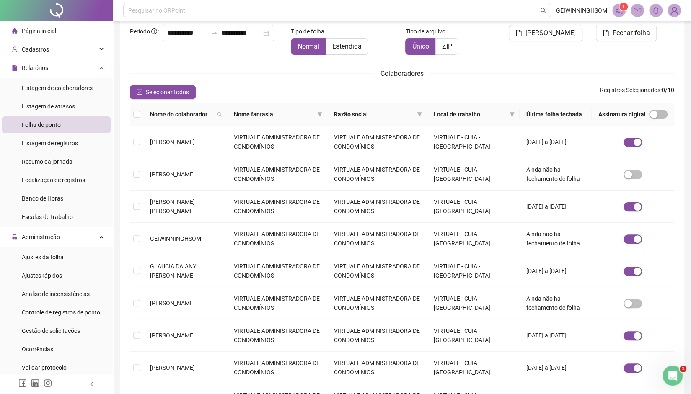
scroll to position [42, 0]
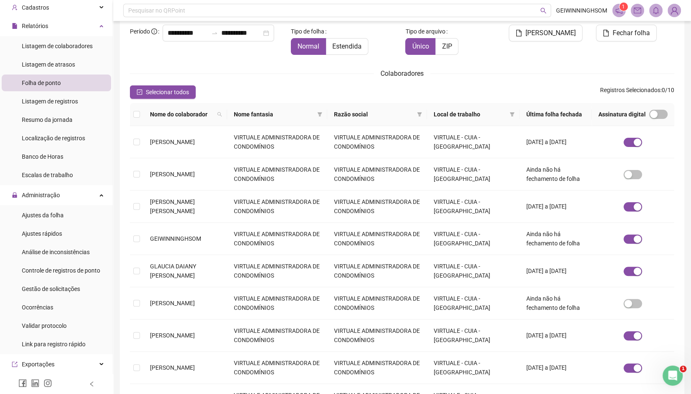
click at [621, 10] on sup "1" at bounding box center [623, 7] width 8 height 8
click at [617, 10] on icon "notification" at bounding box center [619, 10] width 7 height 7
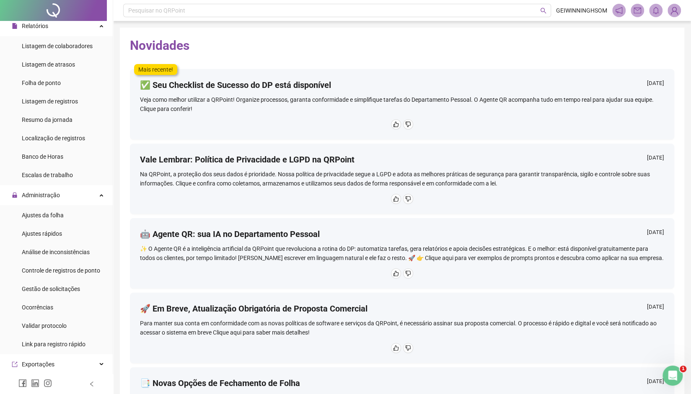
click at [237, 88] on h4 "✅ Seu Checklist de Sucesso do DP está disponível" at bounding box center [235, 85] width 191 height 12
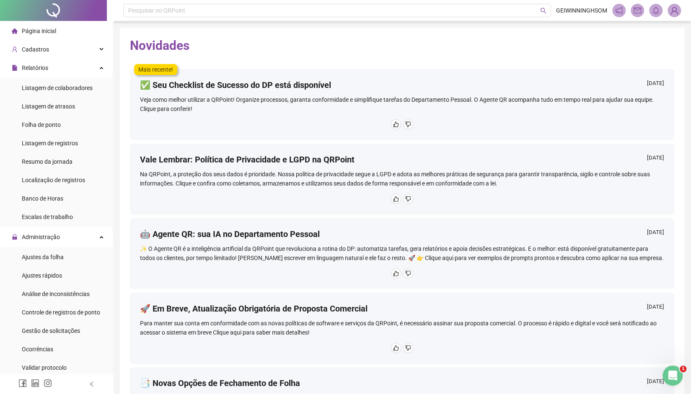
click at [47, 36] on div "Página inicial" at bounding box center [34, 31] width 44 height 17
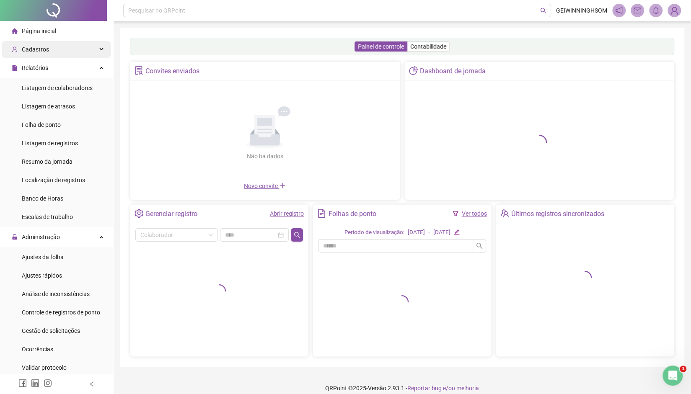
click at [39, 49] on span "Cadastros" at bounding box center [35, 49] width 27 height 7
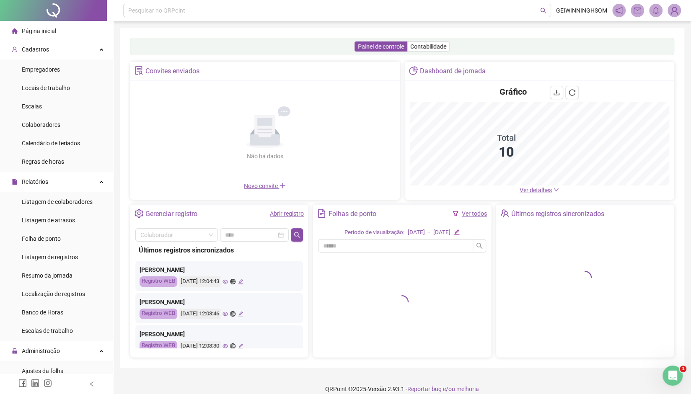
click at [44, 32] on span "Página inicial" at bounding box center [39, 31] width 34 height 7
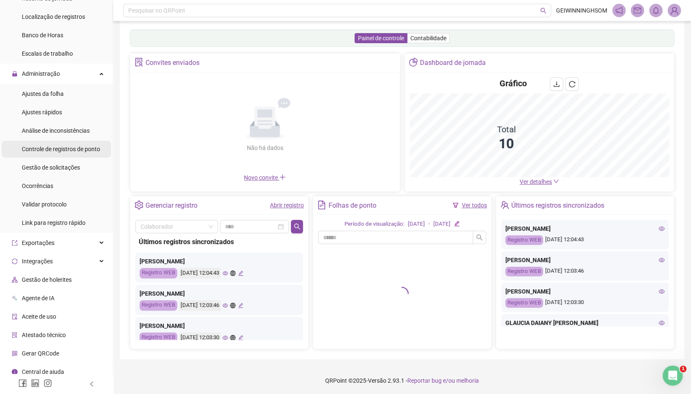
scroll to position [283, 0]
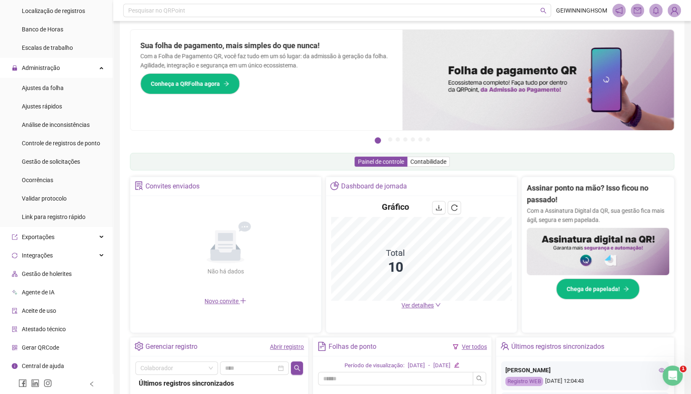
click at [50, 294] on span "Agente de IA" at bounding box center [38, 292] width 33 height 7
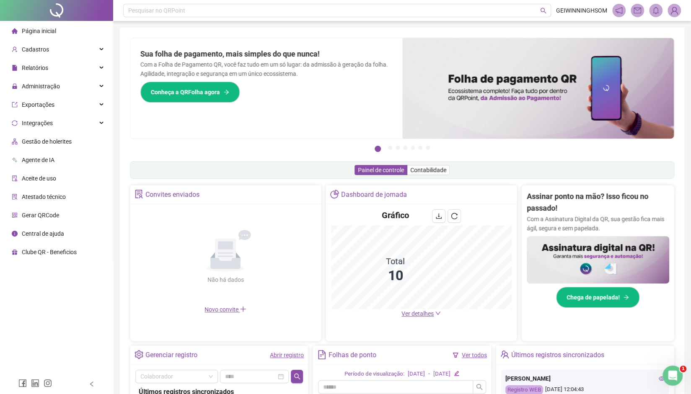
click at [44, 163] on span "Agente de IA" at bounding box center [38, 160] width 33 height 7
click at [50, 52] on div "Cadastros" at bounding box center [56, 49] width 109 height 17
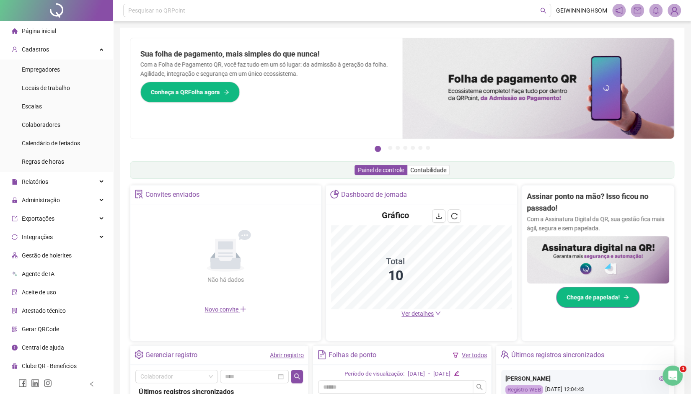
click at [598, 304] on button "Chega de papelada!" at bounding box center [597, 297] width 83 height 21
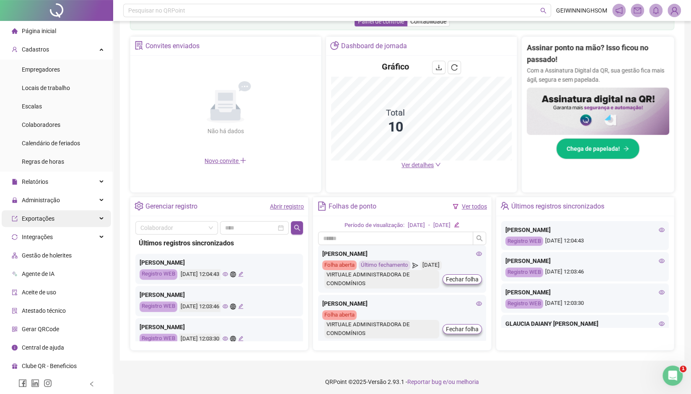
scroll to position [150, 0]
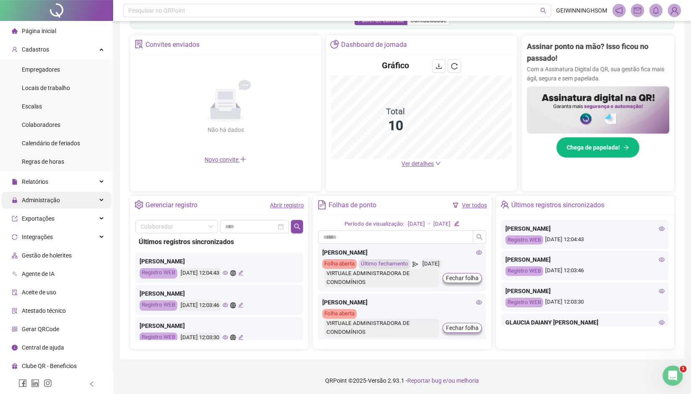
click at [53, 202] on span "Administração" at bounding box center [41, 200] width 38 height 7
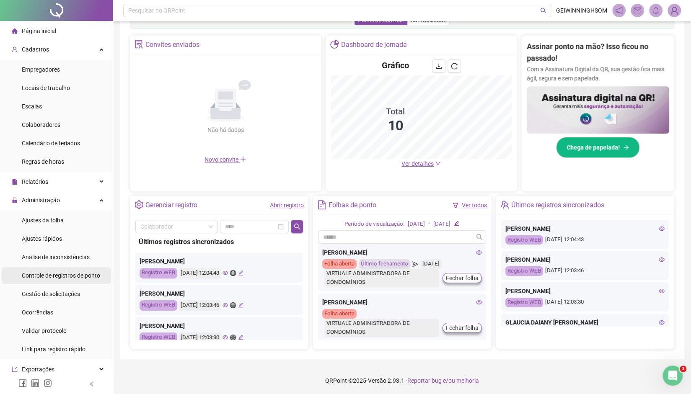
click at [52, 272] on span "Controle de registros de ponto" at bounding box center [61, 275] width 78 height 7
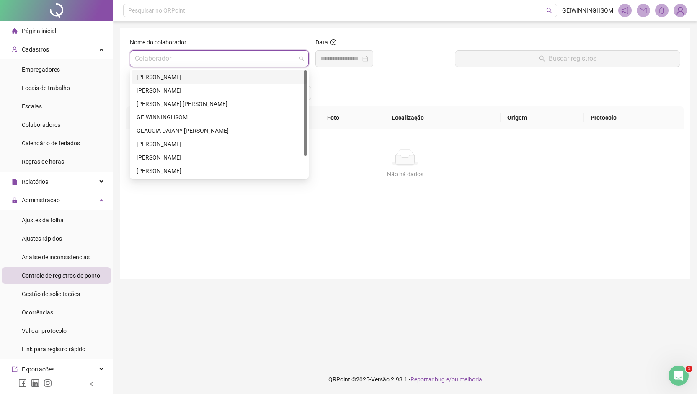
click at [220, 58] on input "search" at bounding box center [215, 59] width 161 height 16
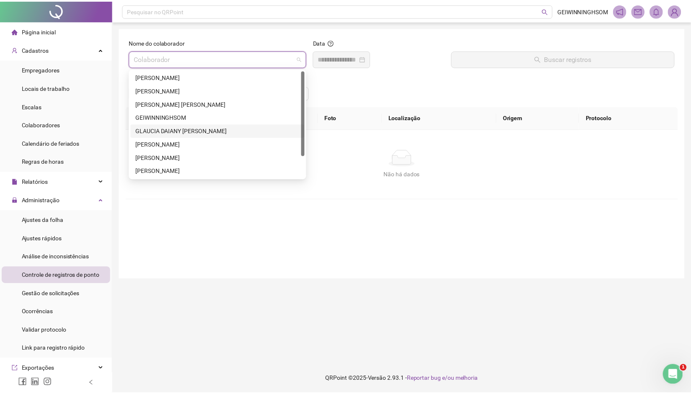
scroll to position [27, 0]
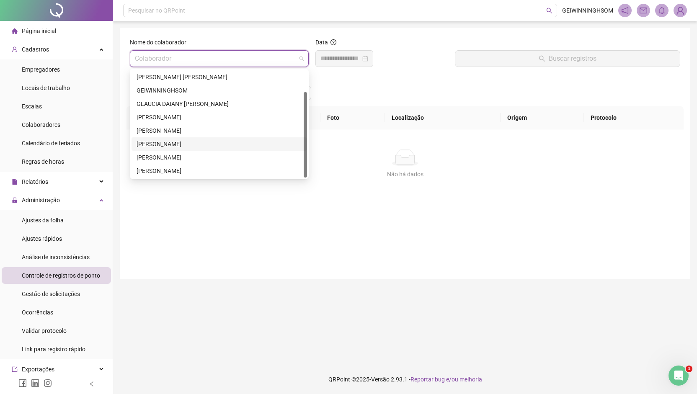
click at [205, 149] on div "[PERSON_NAME]" at bounding box center [220, 143] width 176 height 13
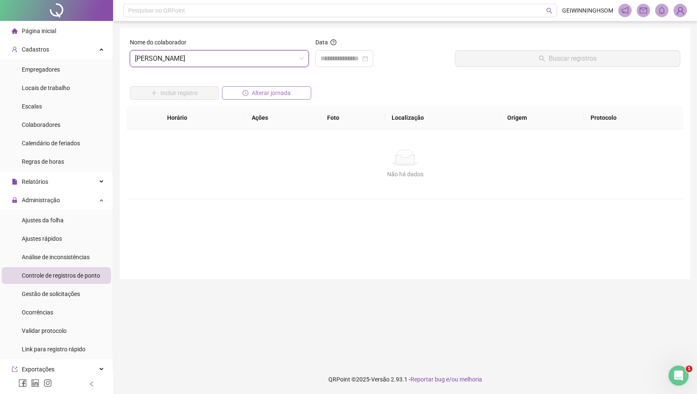
click at [277, 95] on span "Alterar jornada" at bounding box center [271, 92] width 39 height 9
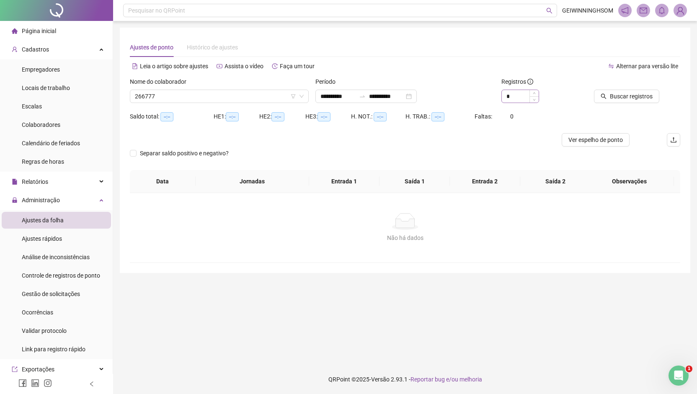
type input "**********"
type input "*"
click at [538, 95] on span "Increase Value" at bounding box center [534, 94] width 9 height 8
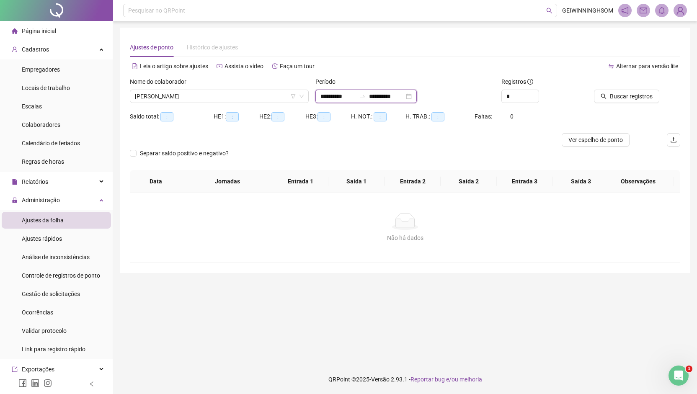
click at [333, 98] on input "**********" at bounding box center [338, 96] width 35 height 9
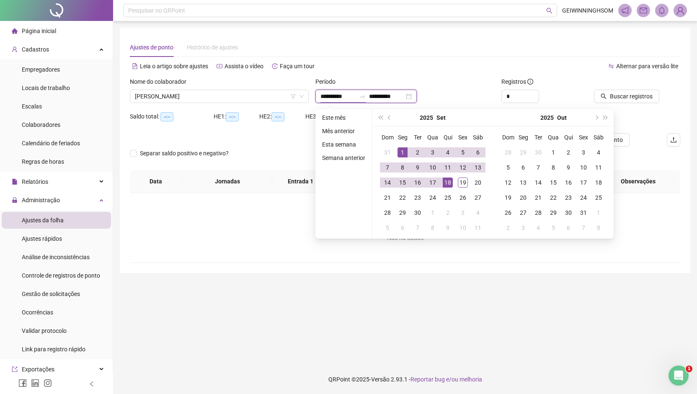
type input "**********"
click at [390, 117] on span "prev-year" at bounding box center [390, 118] width 4 height 4
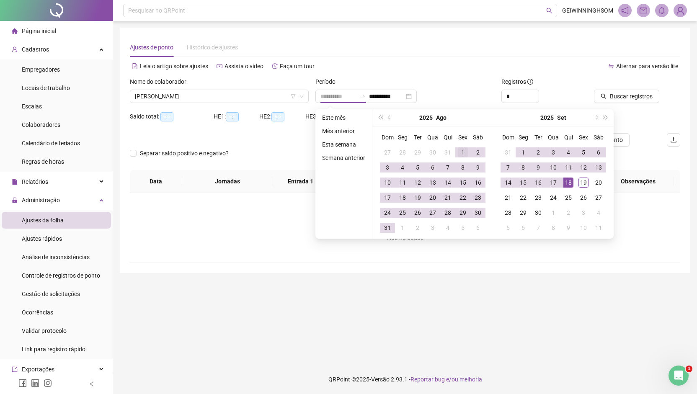
type input "**********"
click at [461, 148] on div "1" at bounding box center [463, 153] width 10 height 10
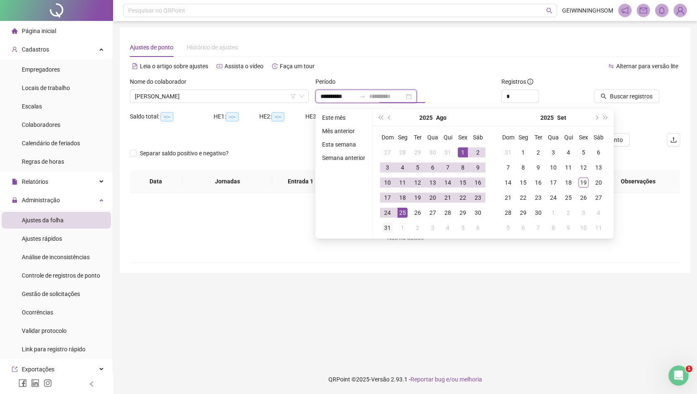
type input "**********"
click at [390, 228] on div "31" at bounding box center [388, 228] width 10 height 10
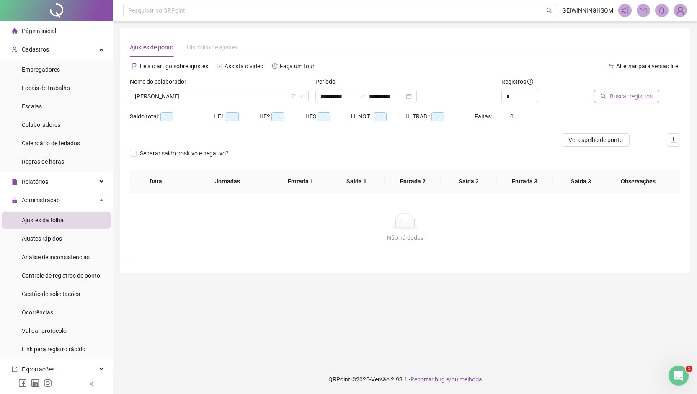
click at [623, 98] on span "Buscar registros" at bounding box center [631, 96] width 43 height 9
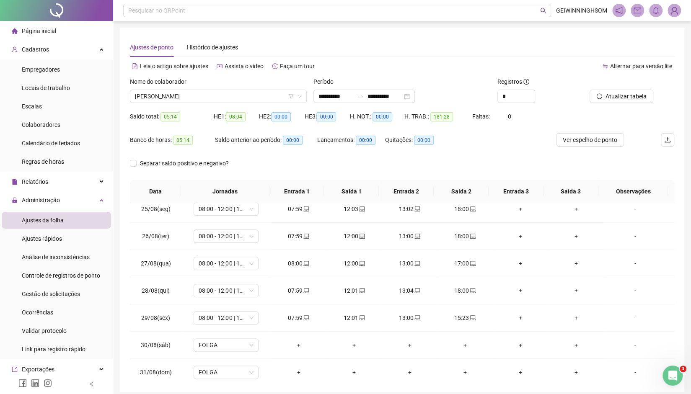
scroll to position [34, 0]
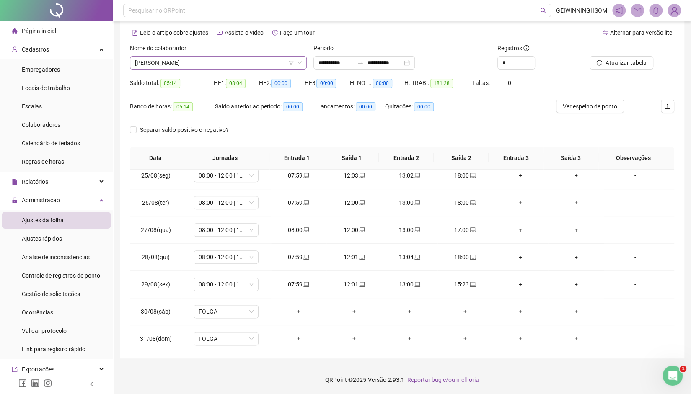
click at [215, 64] on span "[PERSON_NAME]" at bounding box center [218, 63] width 167 height 13
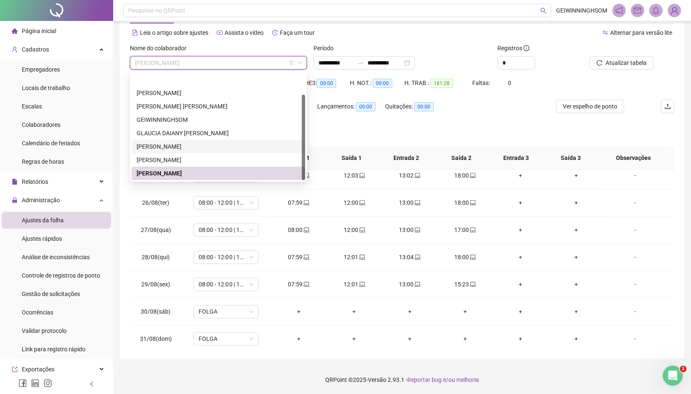
scroll to position [27, 0]
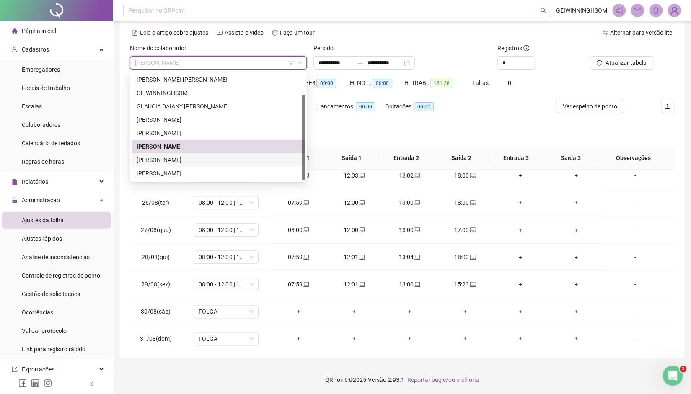
click at [199, 160] on div "[PERSON_NAME]" at bounding box center [218, 159] width 163 height 9
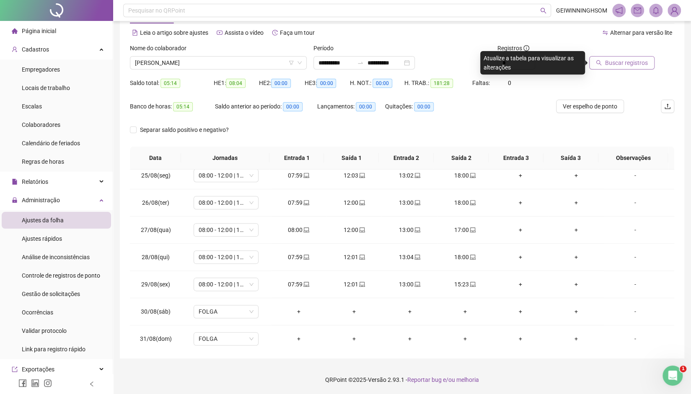
click at [630, 60] on span "Buscar registros" at bounding box center [626, 62] width 43 height 9
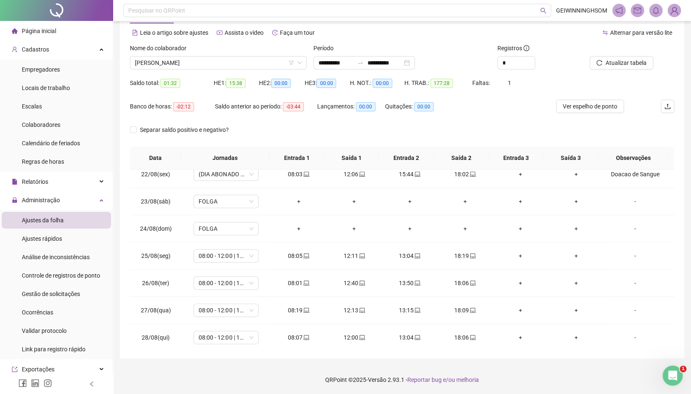
scroll to position [661, 0]
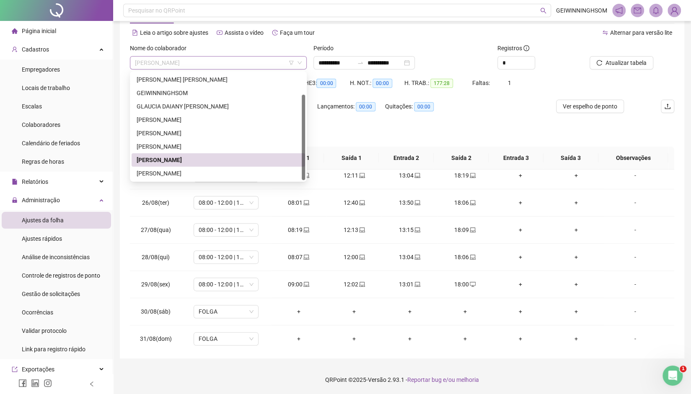
click at [193, 61] on span "[PERSON_NAME]" at bounding box center [218, 63] width 167 height 13
click at [194, 169] on div "[PERSON_NAME]" at bounding box center [218, 173] width 163 height 9
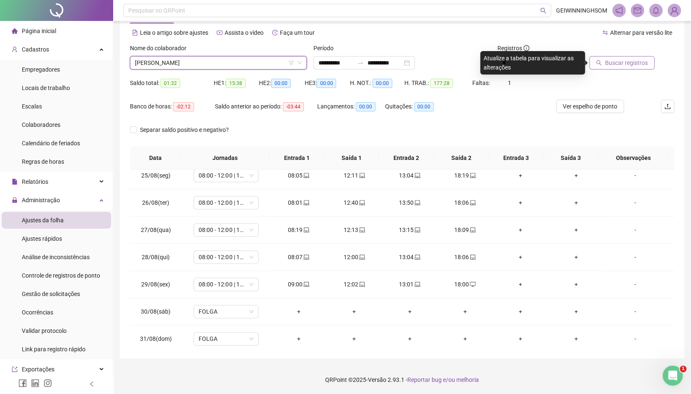
click at [644, 65] on span "Buscar registros" at bounding box center [626, 62] width 43 height 9
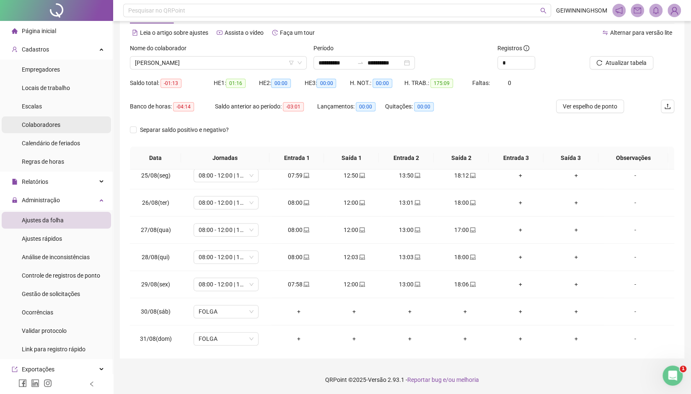
click at [46, 124] on span "Colaboradores" at bounding box center [41, 125] width 39 height 7
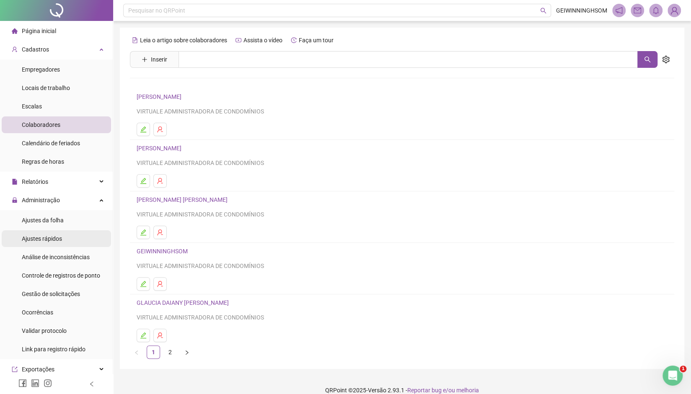
click at [54, 238] on span "Ajustes rápidos" at bounding box center [42, 239] width 40 height 7
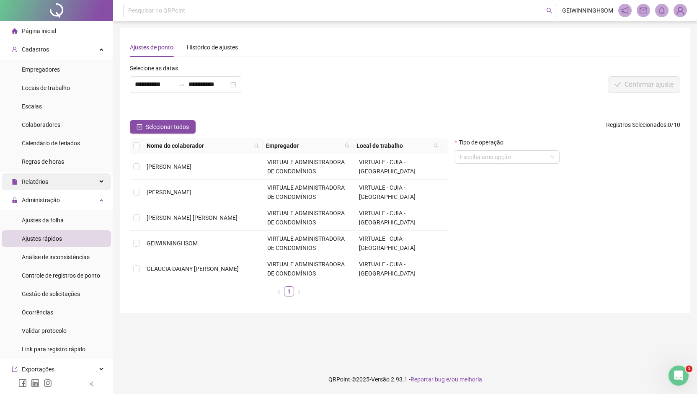
click at [55, 183] on div "Relatórios" at bounding box center [56, 182] width 109 height 17
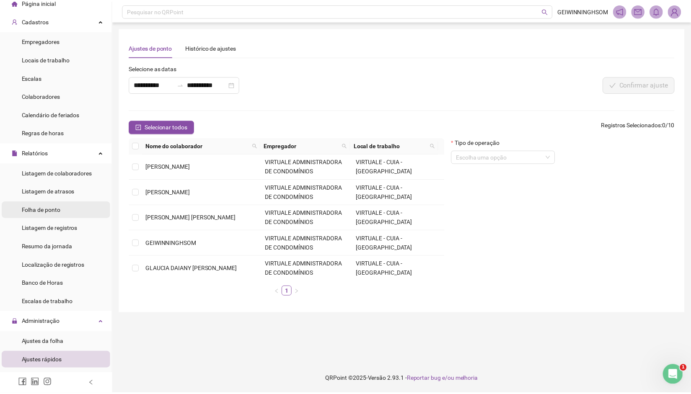
scroll to position [42, 0]
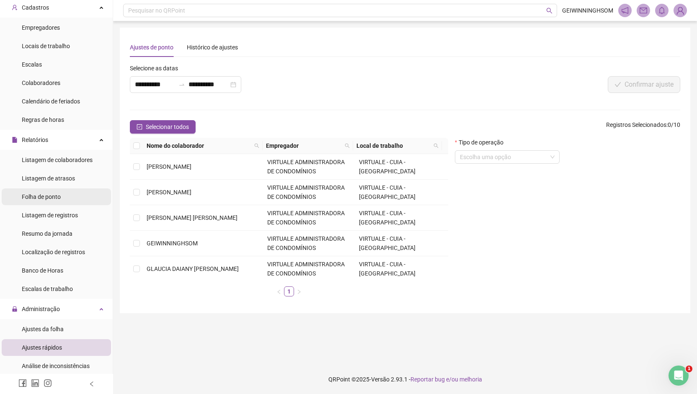
click at [56, 201] on div "Folha de ponto" at bounding box center [41, 197] width 39 height 17
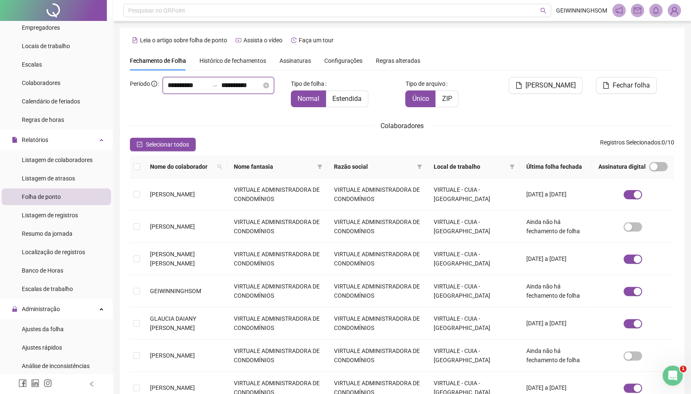
click at [168, 91] on input "**********" at bounding box center [188, 85] width 40 height 10
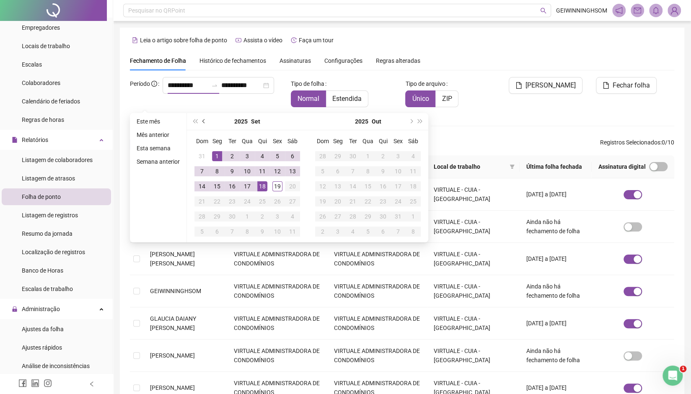
click at [205, 125] on button "prev-year" at bounding box center [204, 121] width 9 height 17
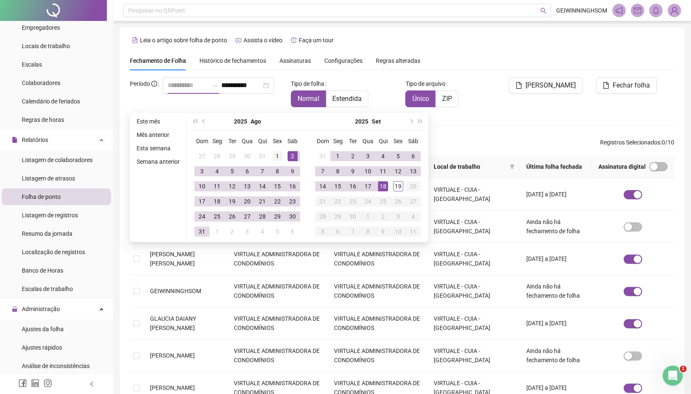
type input "**********"
click at [277, 157] on div "1" at bounding box center [277, 156] width 10 height 10
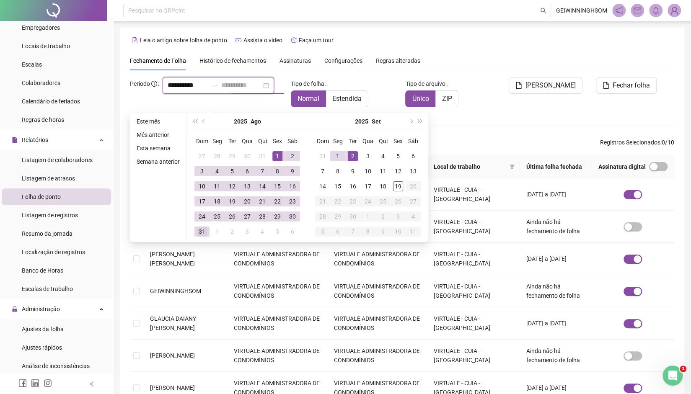
type input "**********"
click at [200, 232] on div "31" at bounding box center [202, 232] width 10 height 10
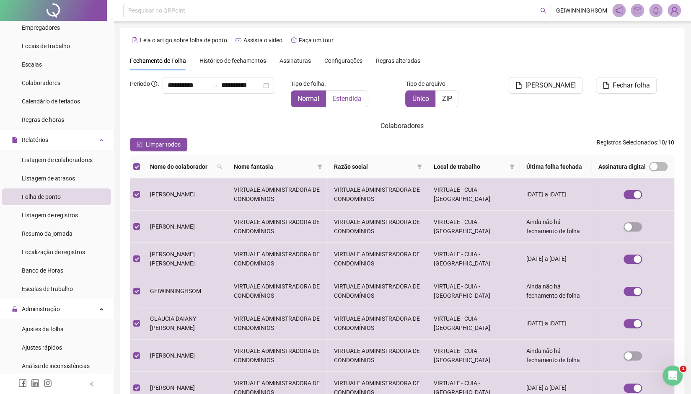
click at [345, 99] on span "Estendida" at bounding box center [346, 99] width 29 height 8
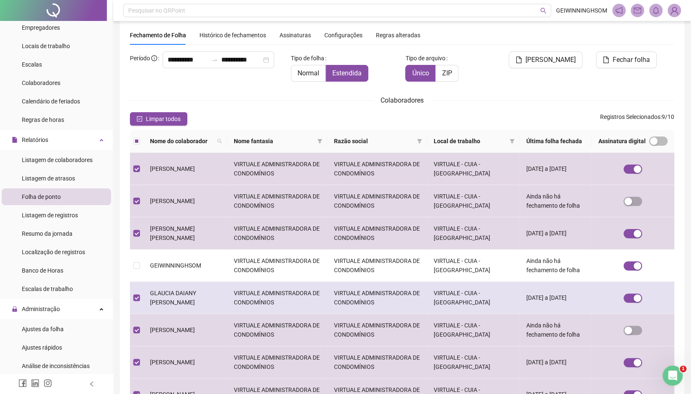
scroll to position [42, 0]
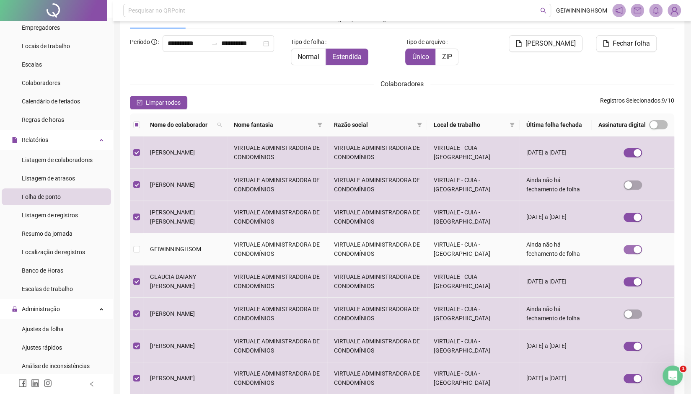
click at [631, 252] on span "button" at bounding box center [633, 249] width 18 height 9
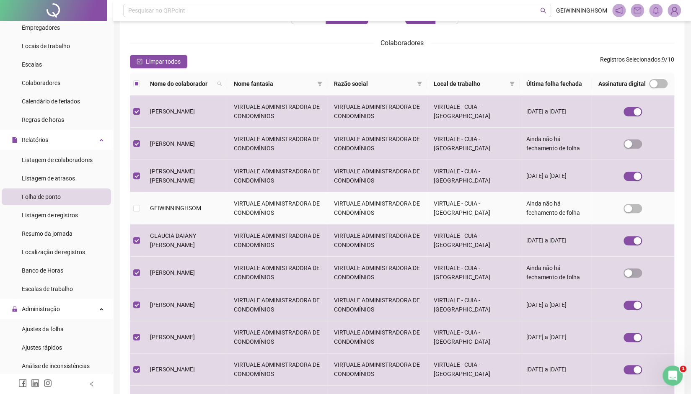
scroll to position [84, 0]
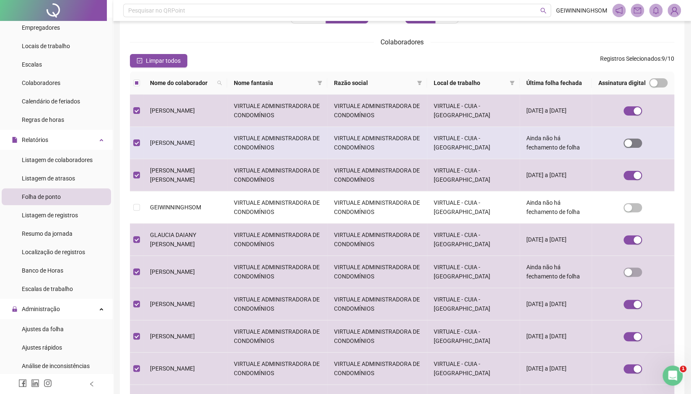
click at [639, 145] on span "button" at bounding box center [633, 143] width 18 height 9
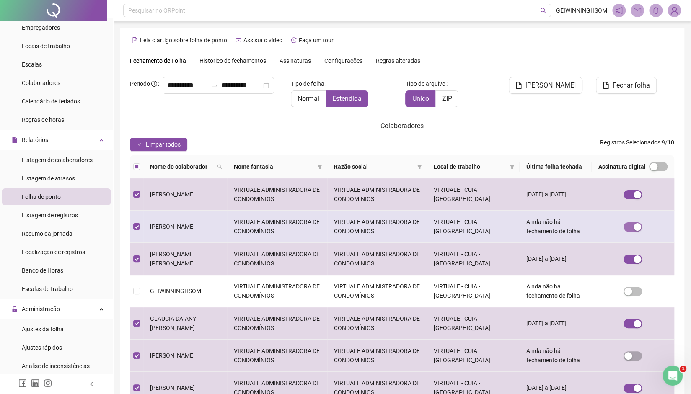
click at [630, 227] on span "button" at bounding box center [633, 227] width 18 height 9
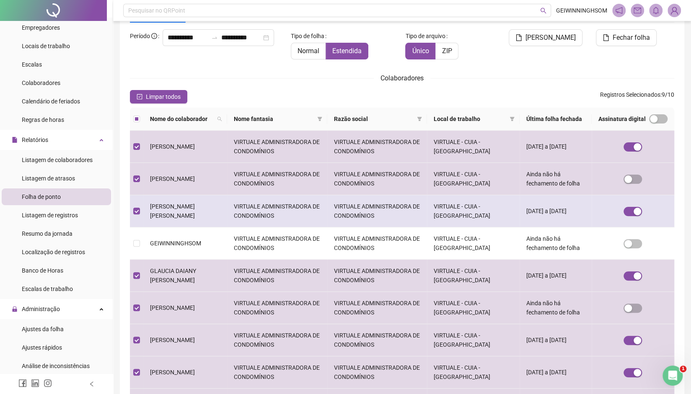
scroll to position [84, 0]
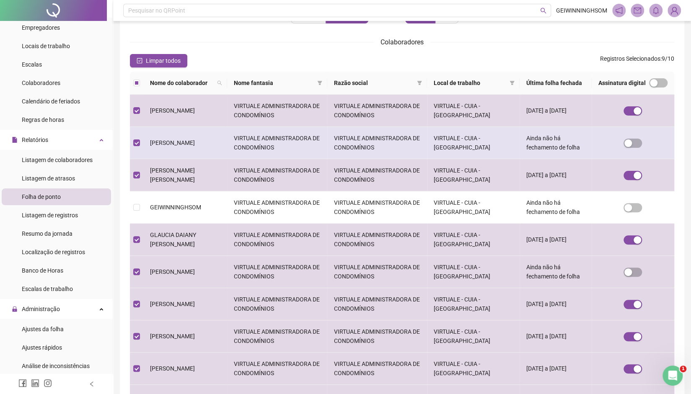
click at [636, 136] on td at bounding box center [633, 143] width 83 height 32
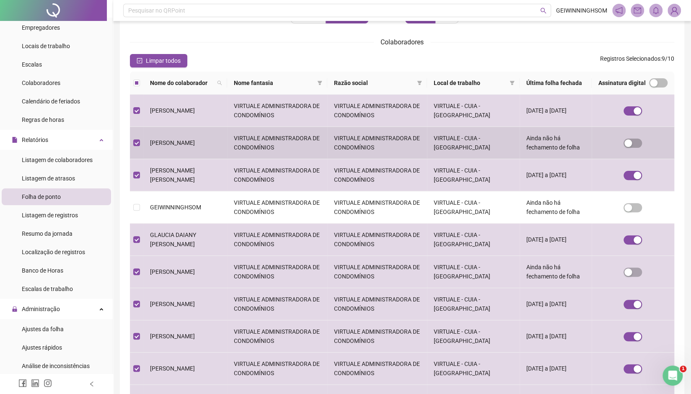
scroll to position [0, 0]
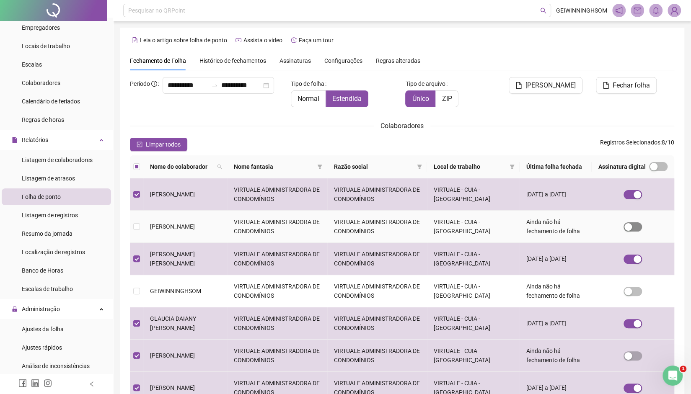
click at [631, 225] on div "button" at bounding box center [629, 227] width 8 height 8
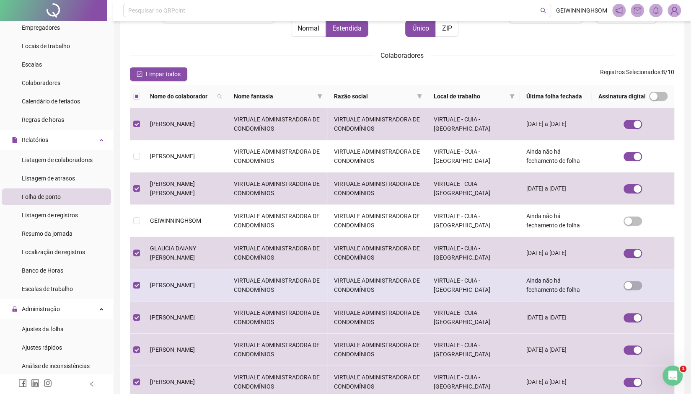
scroll to position [10, 0]
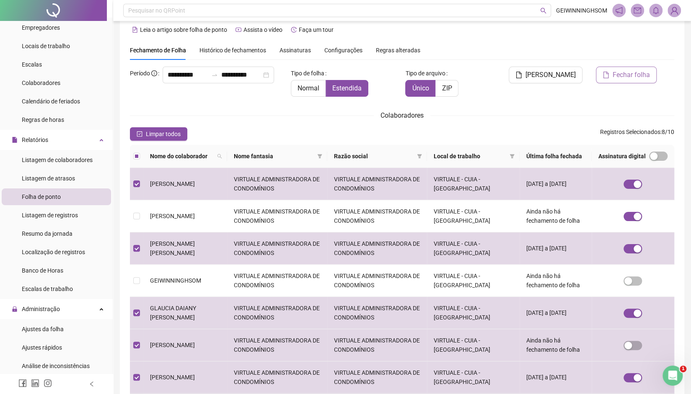
click at [622, 78] on span "Fechar folha" at bounding box center [631, 75] width 37 height 10
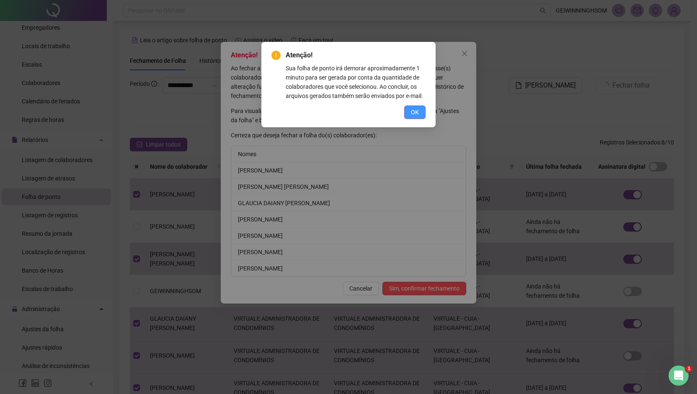
click at [416, 114] on span "OK" at bounding box center [415, 112] width 8 height 9
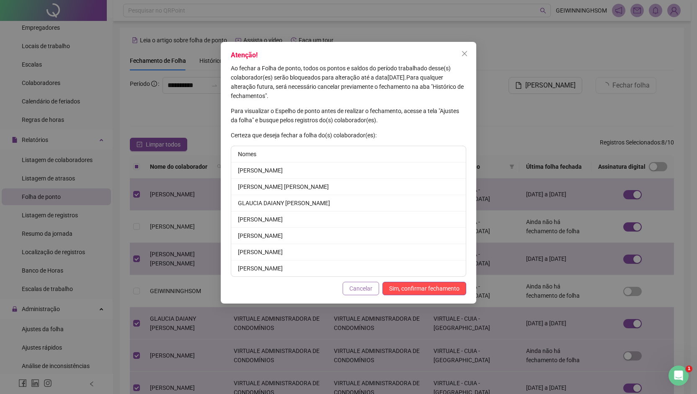
click at [358, 288] on span "Cancelar" at bounding box center [361, 288] width 23 height 9
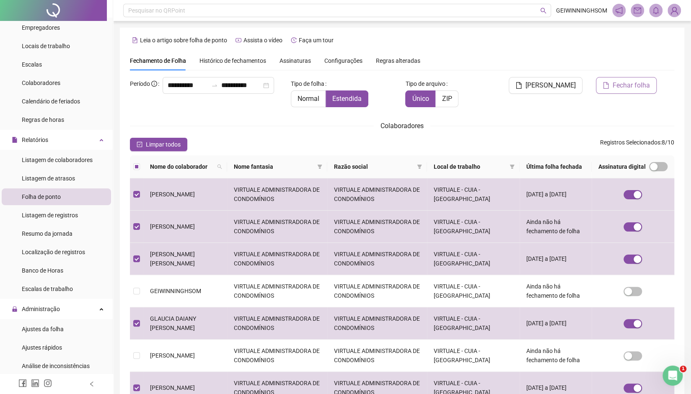
click at [626, 86] on span "Fechar folha" at bounding box center [631, 85] width 37 height 10
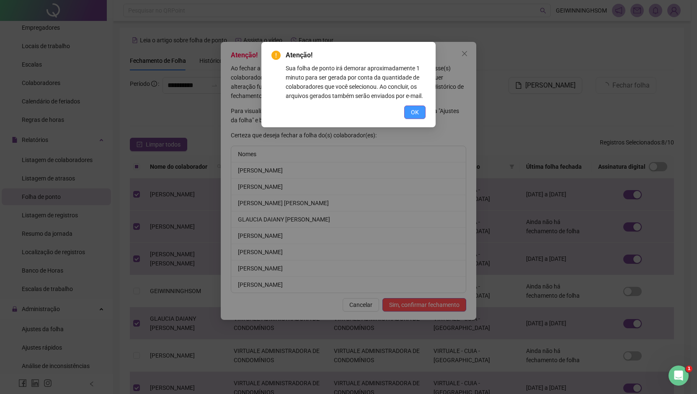
click at [414, 116] on span "OK" at bounding box center [415, 112] width 8 height 9
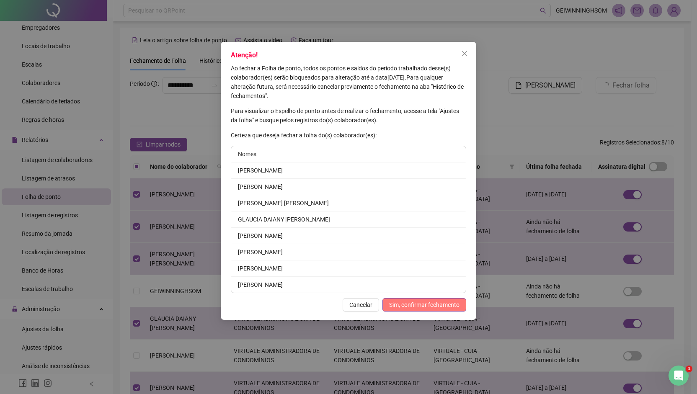
click at [433, 301] on span "Sim, confirmar fechamento" at bounding box center [424, 305] width 70 height 9
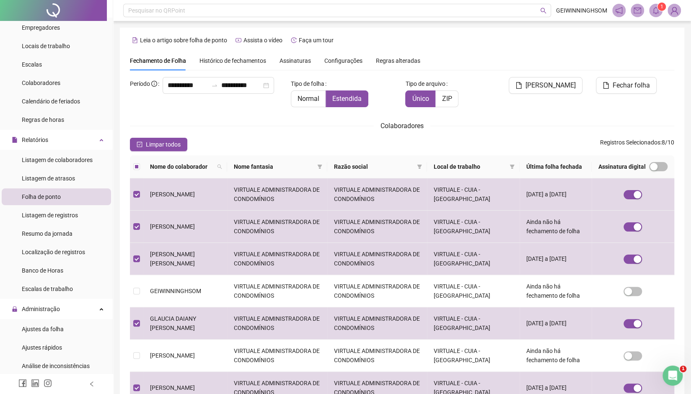
click at [300, 62] on span "Assinaturas" at bounding box center [295, 61] width 31 height 6
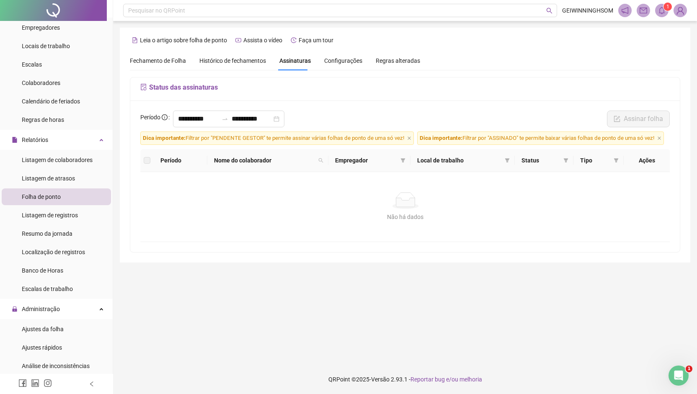
click at [228, 63] on span "Histórico de fechamentos" at bounding box center [233, 60] width 67 height 7
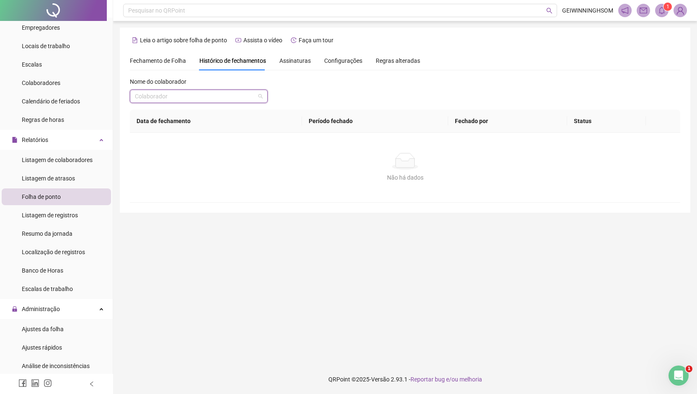
click at [201, 99] on input "search" at bounding box center [195, 96] width 120 height 13
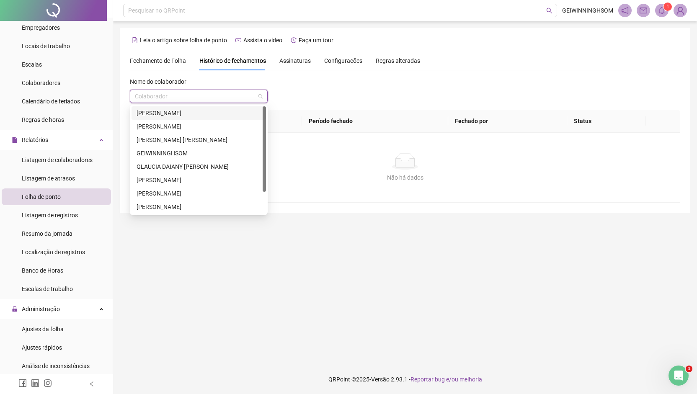
click at [292, 56] on div "Assinaturas" at bounding box center [295, 60] width 31 height 9
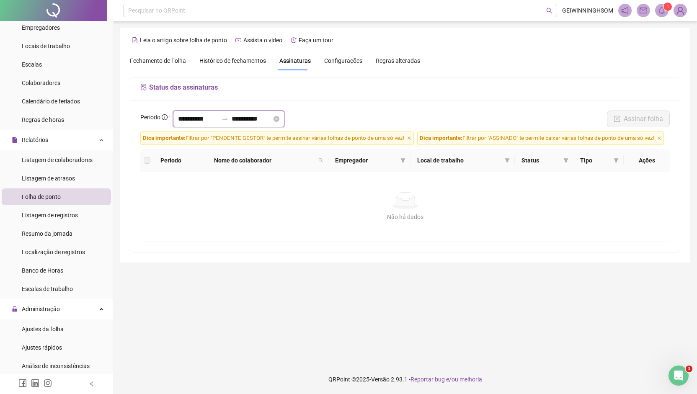
click at [185, 119] on input "**********" at bounding box center [198, 119] width 40 height 10
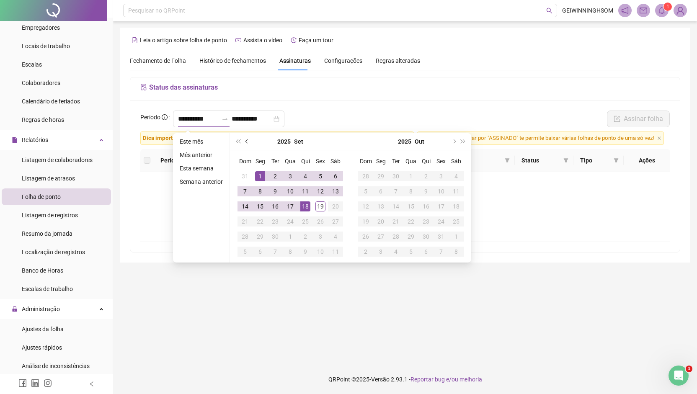
click at [247, 143] on span "prev-year" at bounding box center [248, 142] width 4 height 4
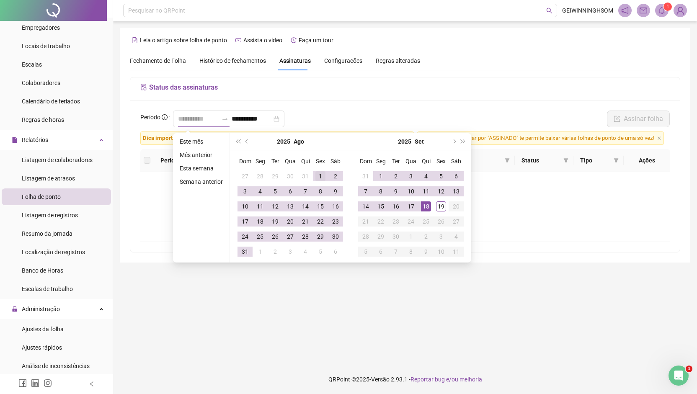
type input "**********"
click at [317, 179] on div "1" at bounding box center [321, 176] width 10 height 10
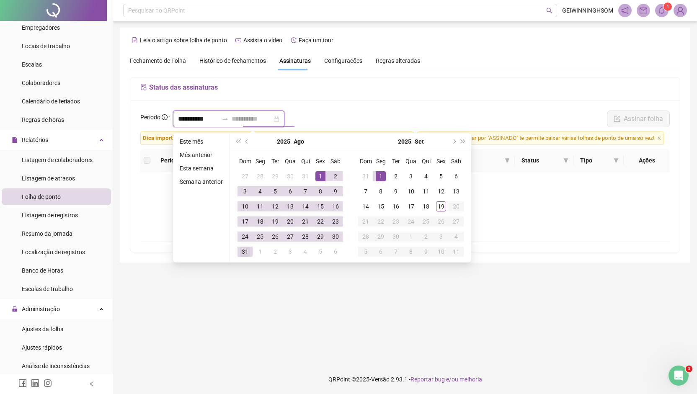
type input "**********"
click at [244, 250] on div "31" at bounding box center [245, 252] width 10 height 10
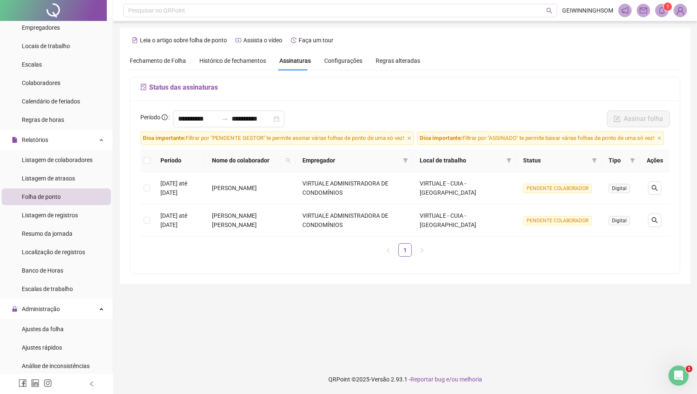
click at [167, 63] on span "Fechamento de Folha" at bounding box center [158, 60] width 56 height 7
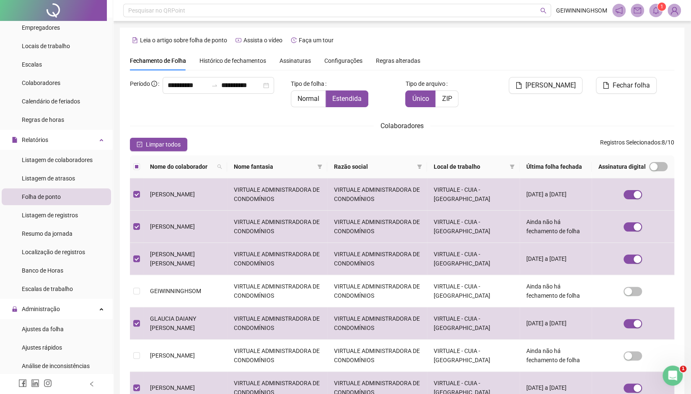
type input "**********"
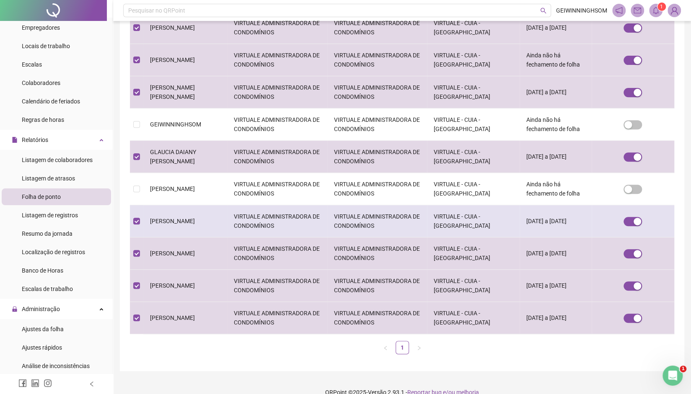
scroll to position [10, 0]
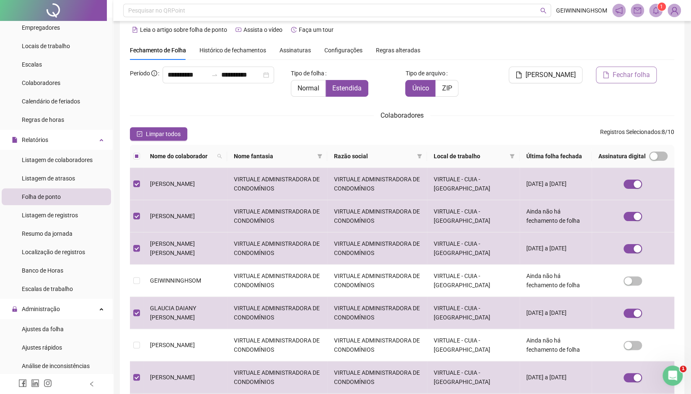
click at [620, 79] on span "Fechar folha" at bounding box center [631, 75] width 37 height 10
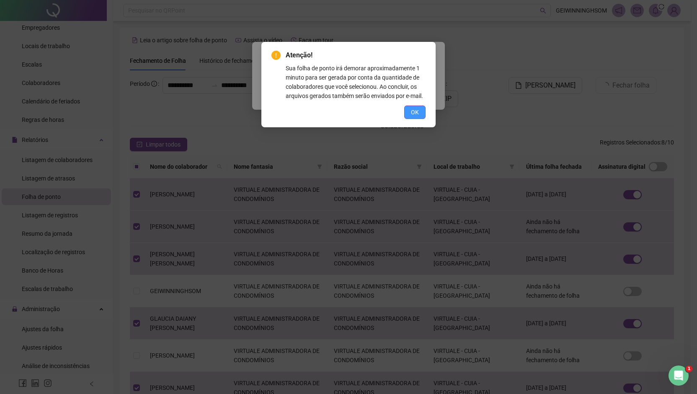
click at [413, 116] on span "OK" at bounding box center [415, 112] width 8 height 9
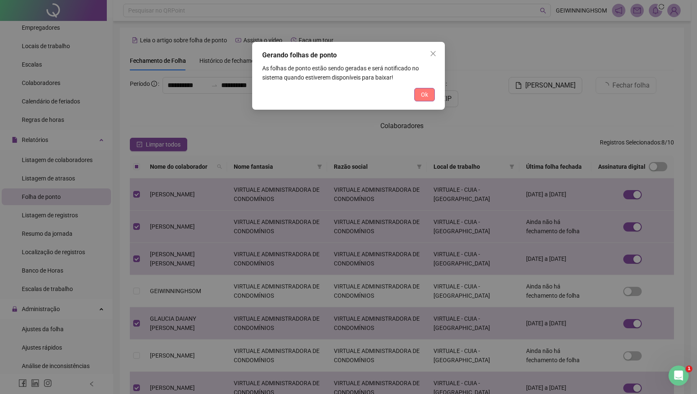
click at [429, 96] on button "Ok" at bounding box center [425, 94] width 21 height 13
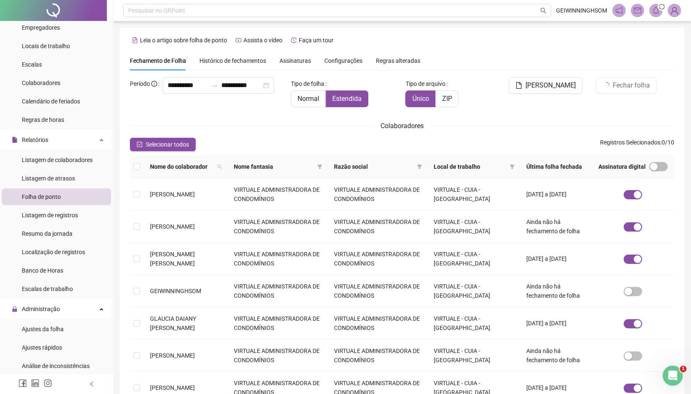
click at [292, 65] on div "Assinaturas" at bounding box center [295, 60] width 31 height 9
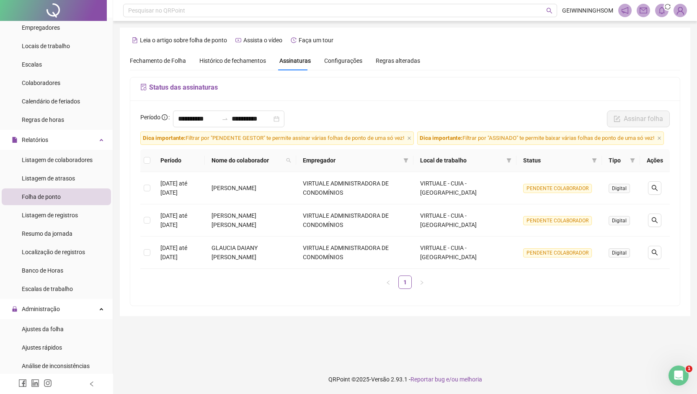
click at [289, 70] on div "Assinaturas" at bounding box center [295, 60] width 31 height 19
click at [248, 62] on span "Histórico de fechamentos" at bounding box center [233, 60] width 67 height 7
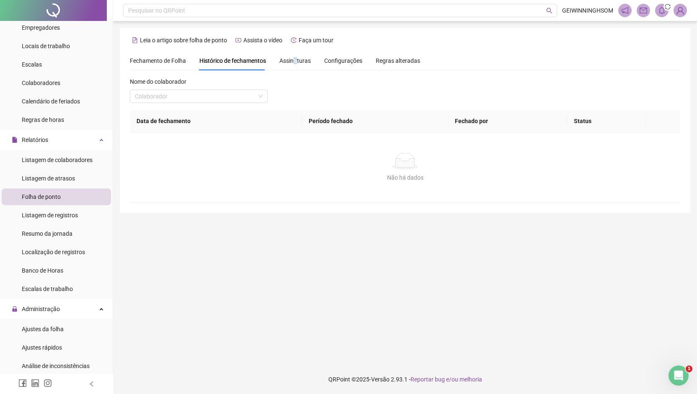
click at [293, 62] on span "Assinaturas" at bounding box center [295, 61] width 31 height 6
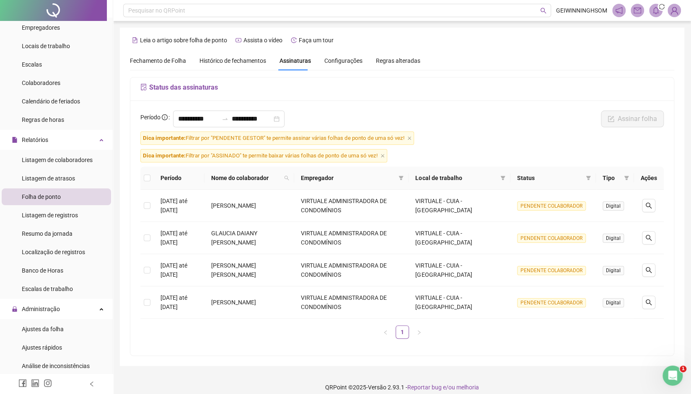
click at [171, 61] on span "Fechamento de Folha" at bounding box center [158, 60] width 56 height 7
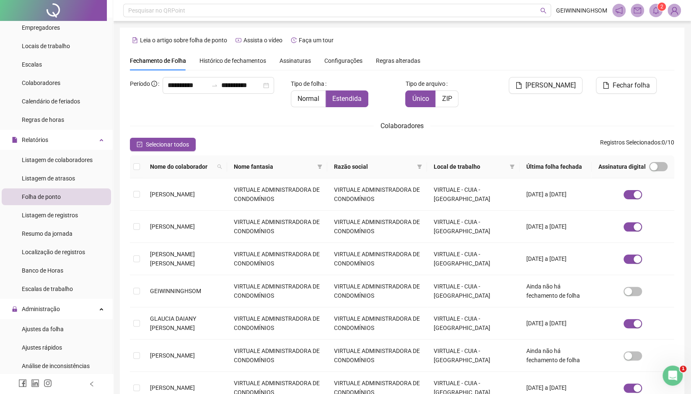
click at [301, 62] on span "Assinaturas" at bounding box center [295, 61] width 31 height 6
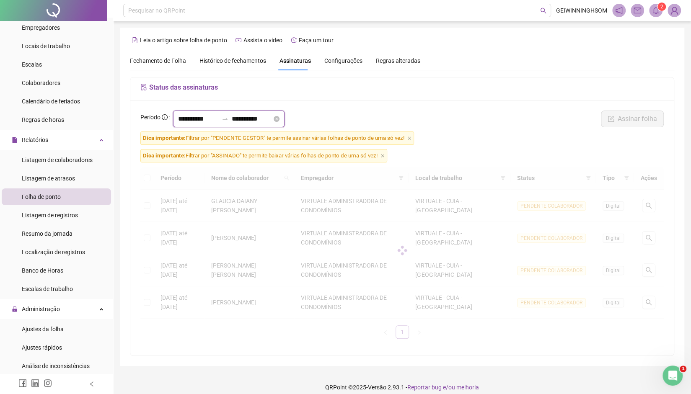
click at [179, 118] on input "**********" at bounding box center [198, 119] width 40 height 10
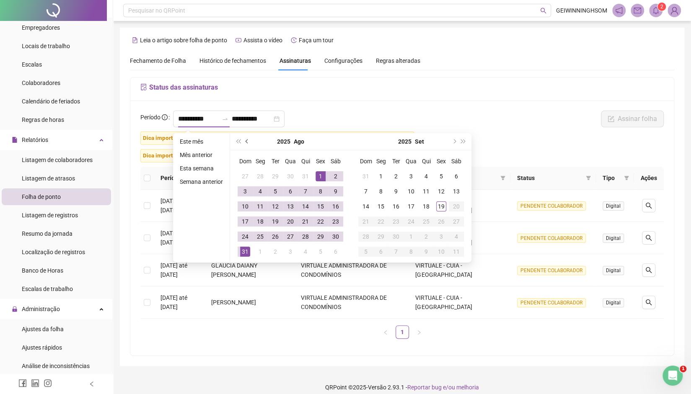
click at [246, 142] on span "prev-year" at bounding box center [248, 142] width 4 height 4
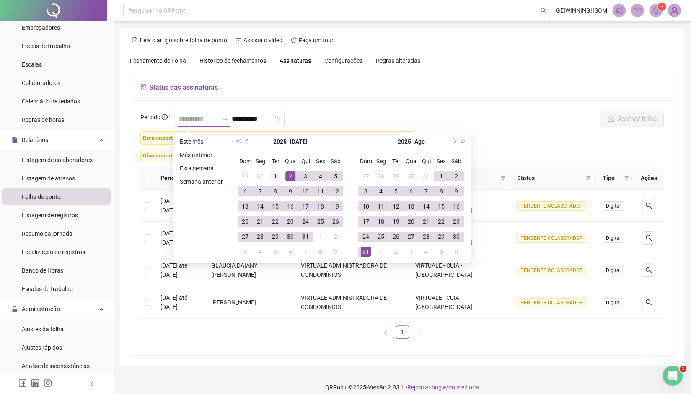
type input "**********"
click at [276, 178] on div "1" at bounding box center [275, 176] width 10 height 10
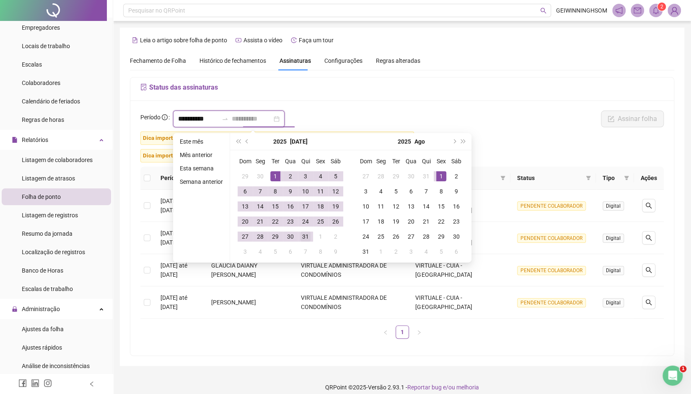
type input "**********"
click at [306, 236] on div "31" at bounding box center [306, 237] width 10 height 10
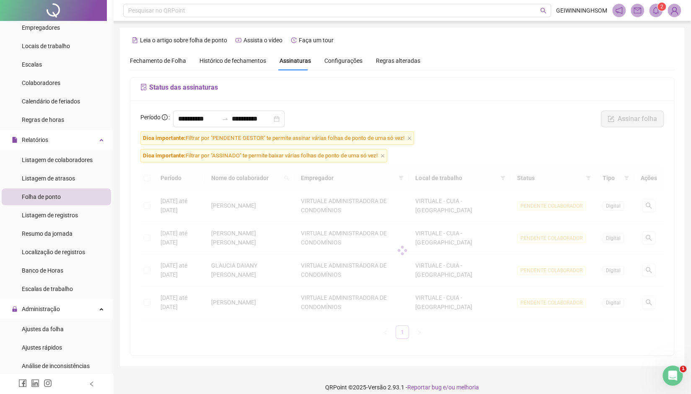
click at [376, 119] on div "**********" at bounding box center [402, 121] width 529 height 21
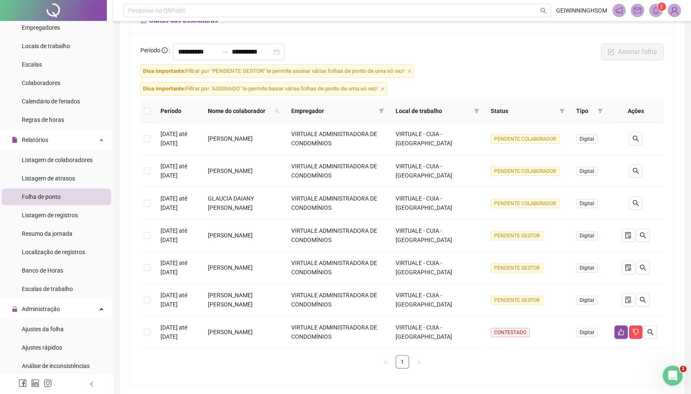
scroll to position [102, 0]
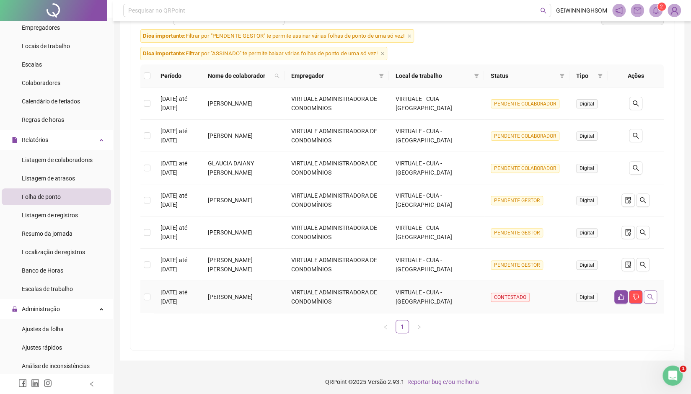
click at [650, 298] on icon "search" at bounding box center [650, 297] width 7 height 7
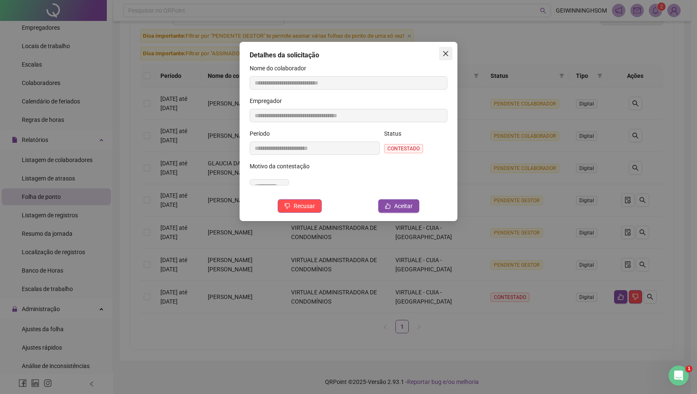
click at [447, 54] on icon "close" at bounding box center [445, 53] width 5 height 5
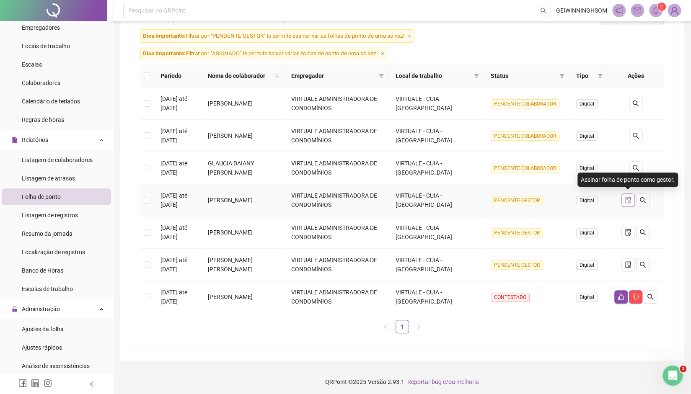
click at [626, 197] on icon "file-done" at bounding box center [628, 200] width 5 height 7
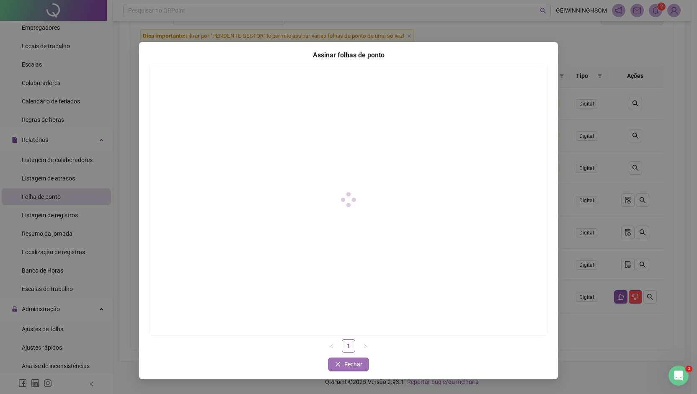
click at [358, 363] on span "Fechar" at bounding box center [354, 364] width 18 height 9
click at [342, 367] on button "Fechar" at bounding box center [349, 364] width 41 height 13
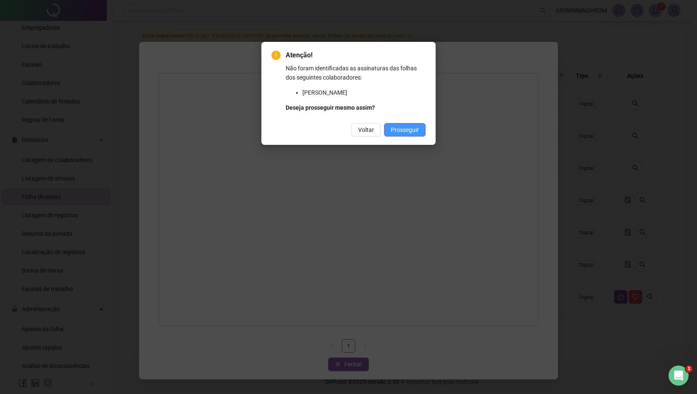
click at [402, 131] on span "Prosseguir" at bounding box center [405, 129] width 28 height 9
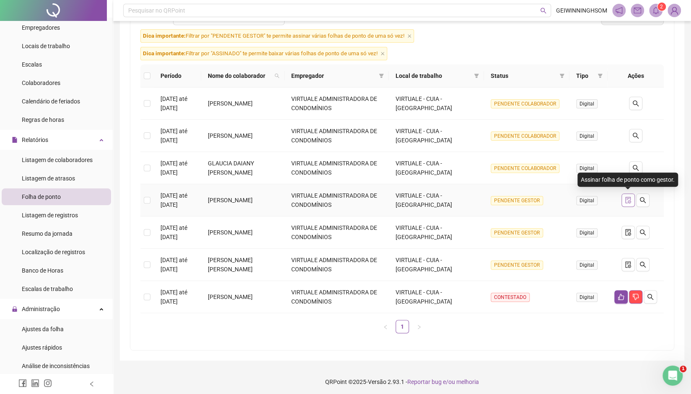
click at [624, 199] on button "button" at bounding box center [628, 200] width 13 height 13
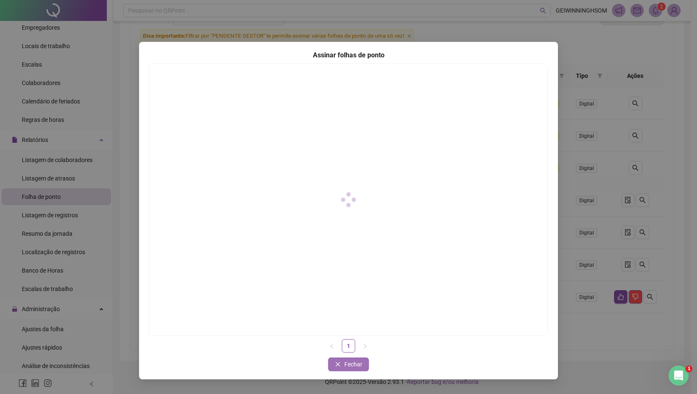
click at [341, 364] on icon "close" at bounding box center [338, 365] width 6 height 6
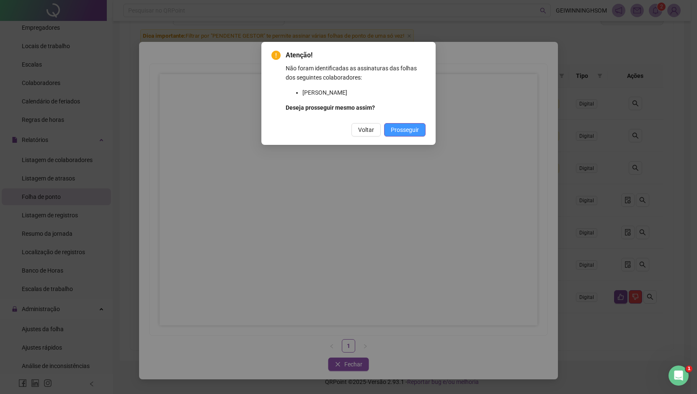
click at [417, 129] on span "Prosseguir" at bounding box center [405, 129] width 28 height 9
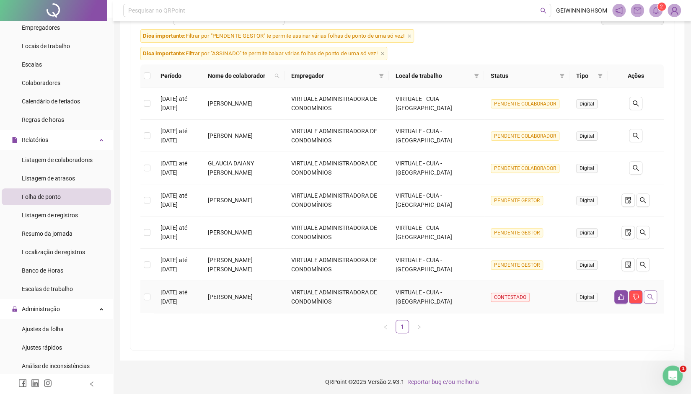
click at [650, 298] on icon "search" at bounding box center [650, 297] width 7 height 7
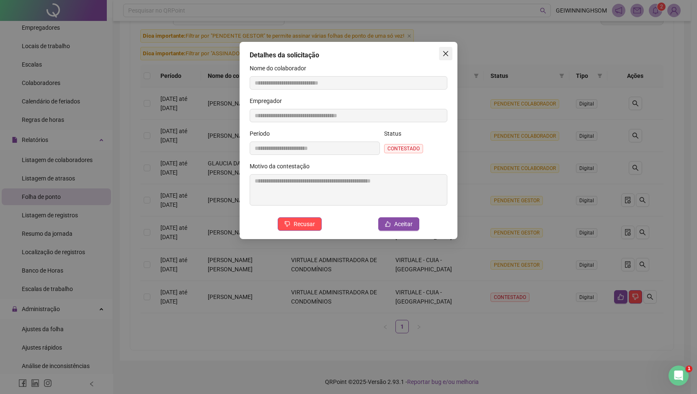
click at [448, 54] on icon "close" at bounding box center [446, 53] width 7 height 7
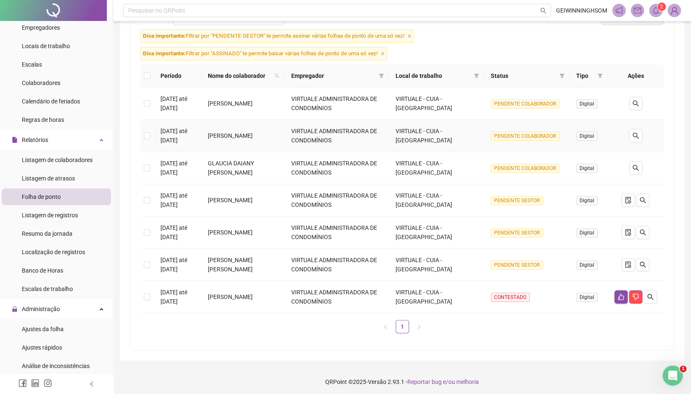
scroll to position [0, 0]
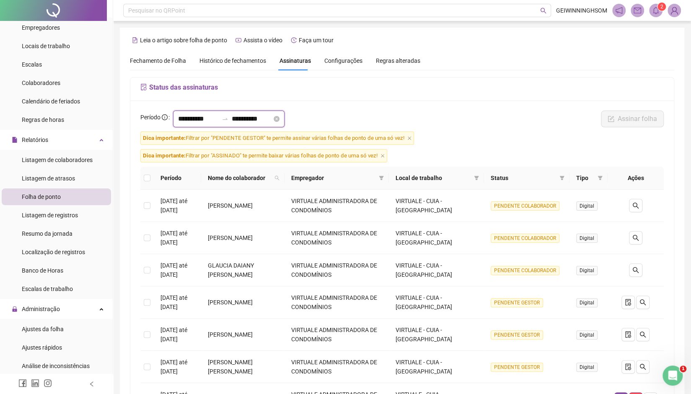
click at [186, 116] on input "**********" at bounding box center [198, 119] width 40 height 10
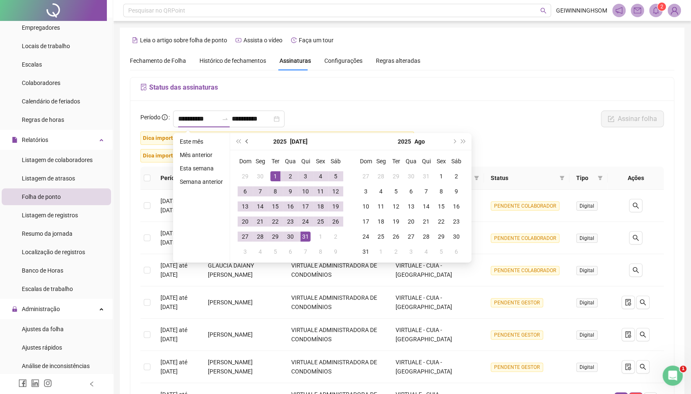
click at [247, 143] on span "prev-year" at bounding box center [248, 142] width 4 height 4
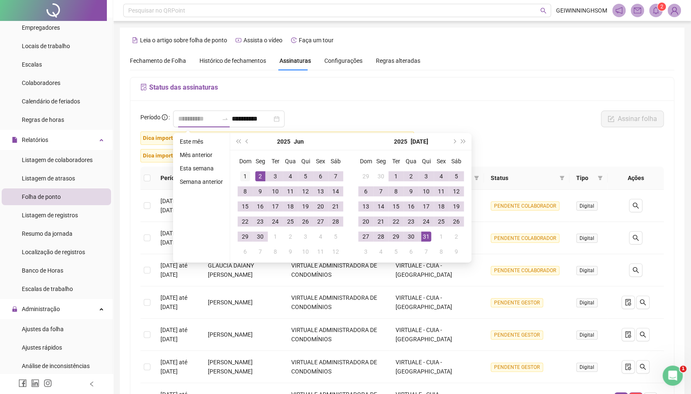
type input "**********"
click at [248, 177] on div "1" at bounding box center [245, 176] width 10 height 10
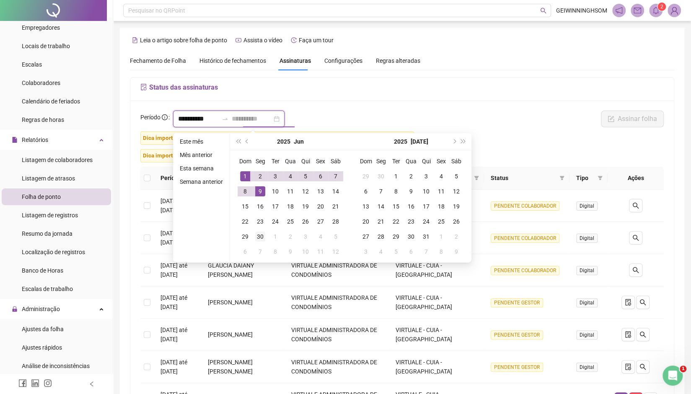
type input "**********"
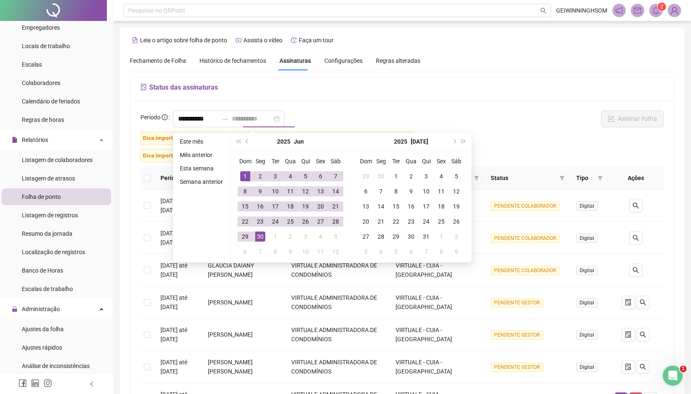
click at [262, 238] on div "30" at bounding box center [260, 237] width 10 height 10
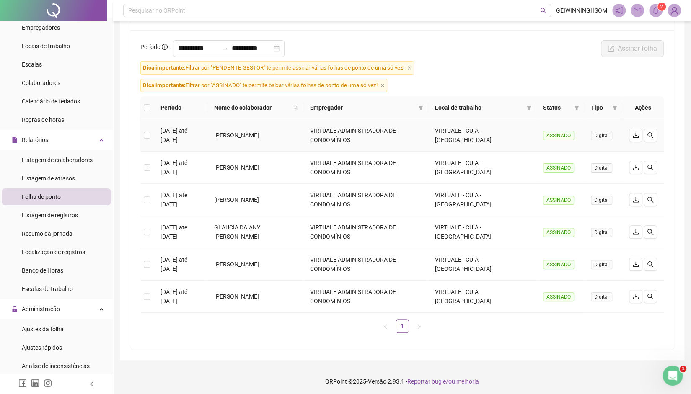
scroll to position [29, 0]
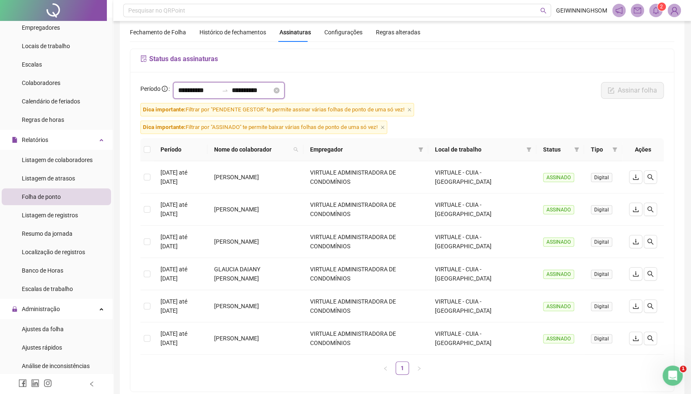
click at [181, 90] on input "**********" at bounding box center [198, 91] width 40 height 10
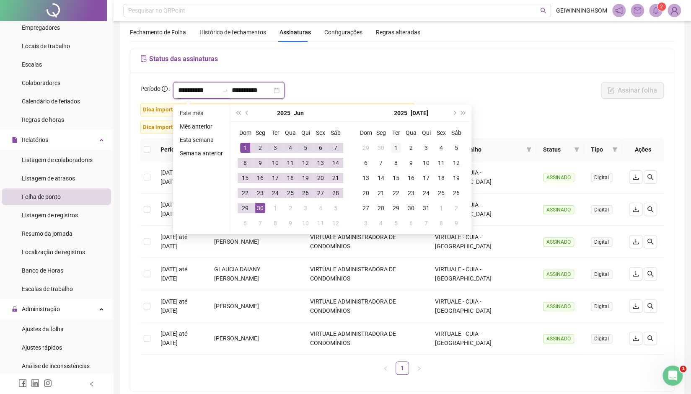
type input "**********"
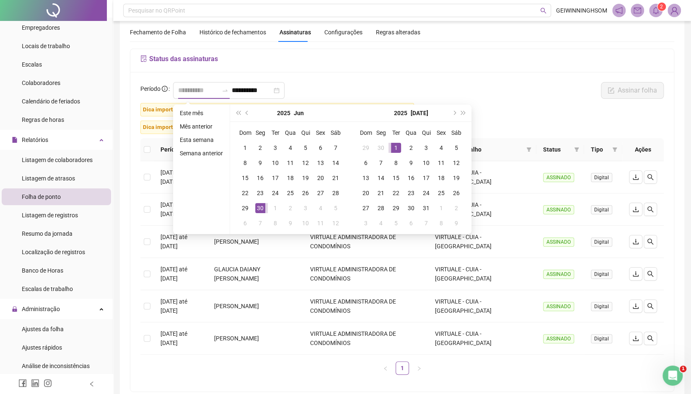
click at [394, 148] on div "1" at bounding box center [396, 148] width 10 height 10
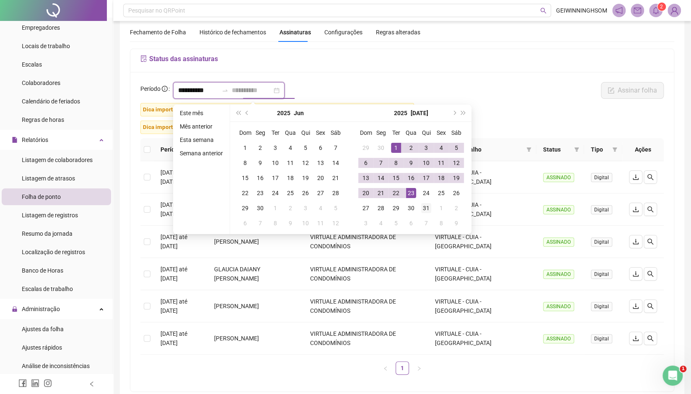
type input "**********"
click at [428, 206] on div "31" at bounding box center [426, 208] width 10 height 10
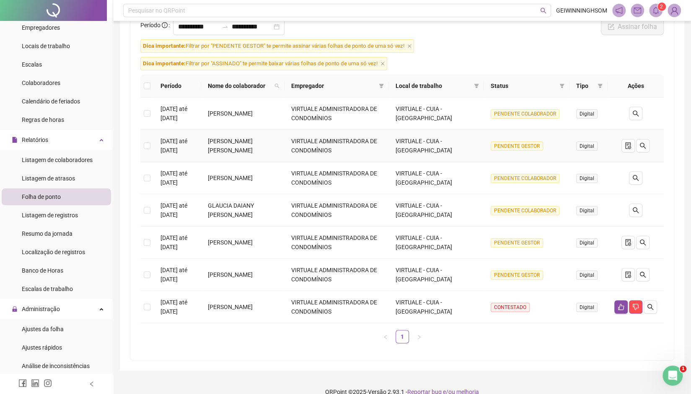
scroll to position [102, 0]
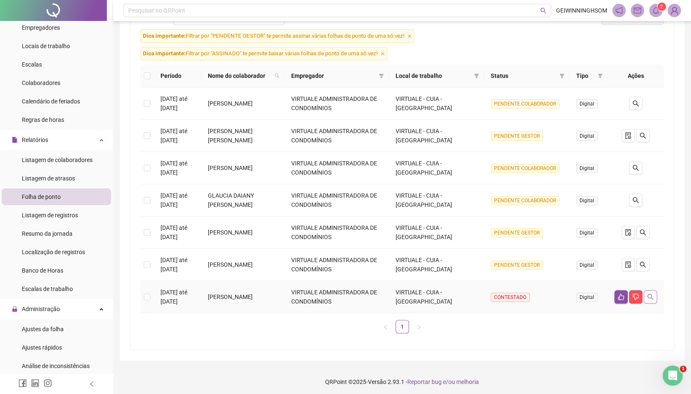
click at [648, 295] on icon "search" at bounding box center [651, 297] width 6 height 6
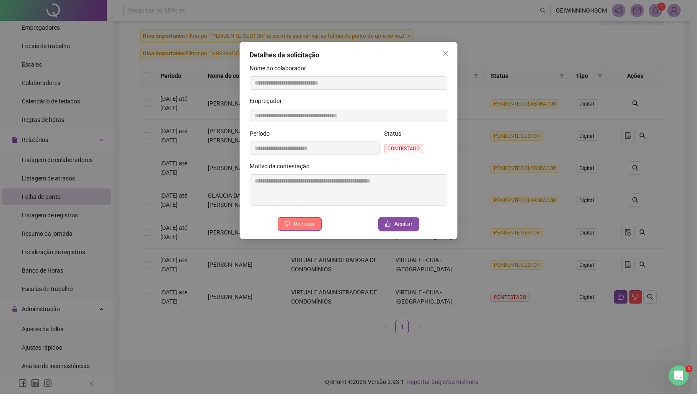
click at [298, 224] on span "Recusar" at bounding box center [304, 224] width 21 height 9
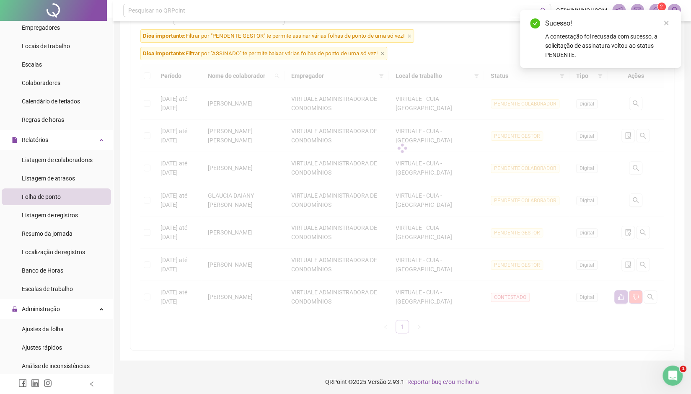
scroll to position [0, 0]
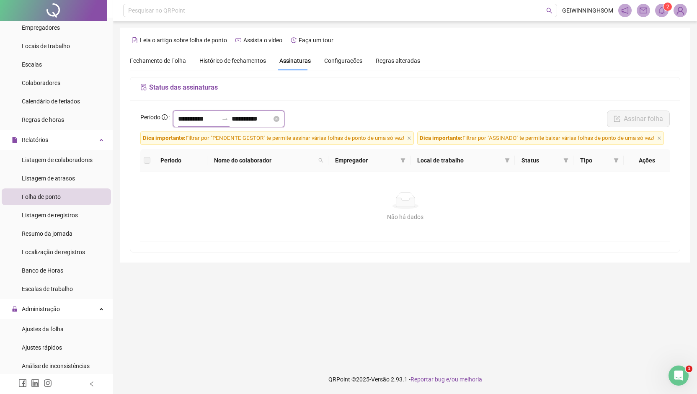
click at [180, 120] on input "**********" at bounding box center [198, 119] width 40 height 10
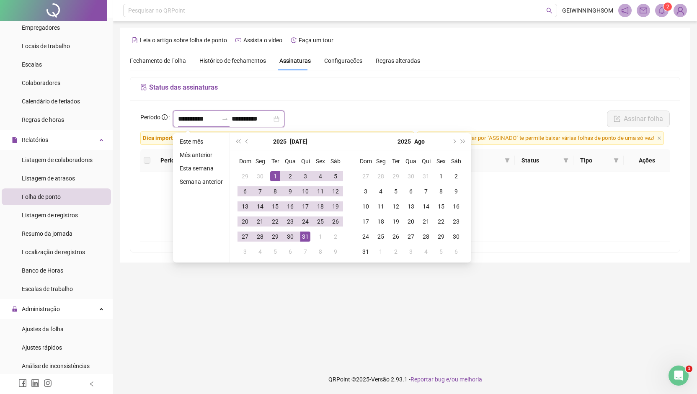
type input "**********"
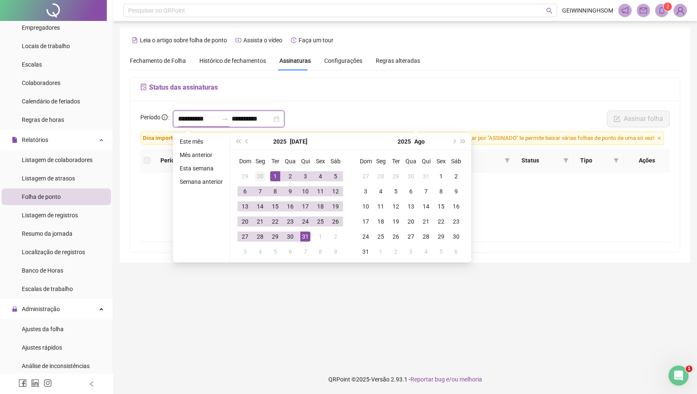
type input "**********"
click at [276, 176] on div "1" at bounding box center [275, 176] width 10 height 10
type input "**********"
click at [307, 238] on div "31" at bounding box center [306, 237] width 10 height 10
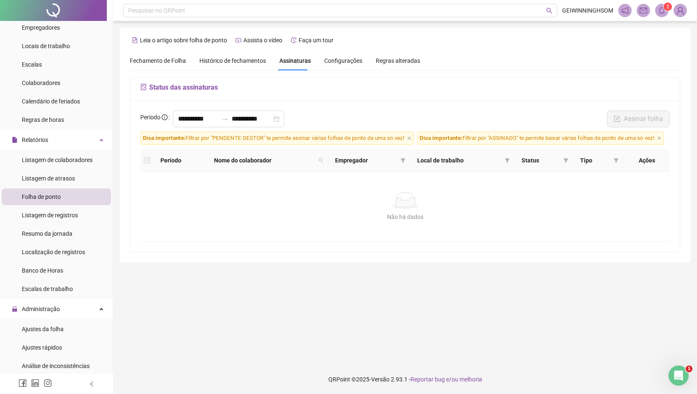
click at [545, 126] on div "**********" at bounding box center [405, 121] width 535 height 21
click at [250, 54] on div "Histórico de fechamentos" at bounding box center [233, 60] width 67 height 19
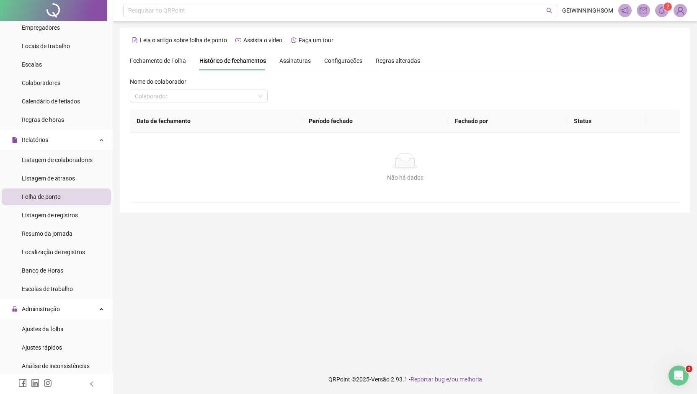
click at [284, 63] on span "Assinaturas" at bounding box center [295, 61] width 31 height 6
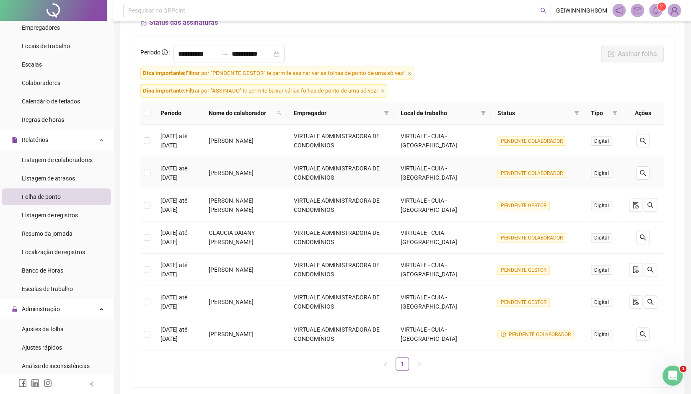
scroll to position [102, 0]
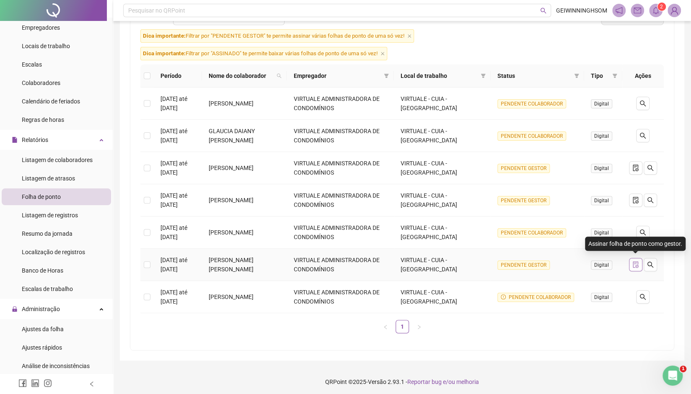
click at [634, 263] on icon "file-done" at bounding box center [635, 265] width 7 height 7
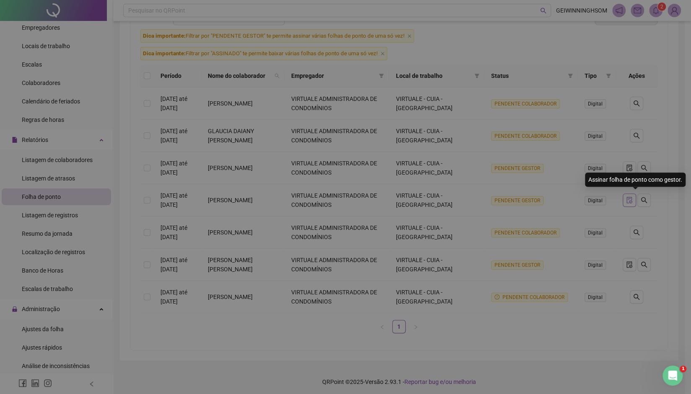
click at [635, 198] on body "**********" at bounding box center [342, 95] width 685 height 394
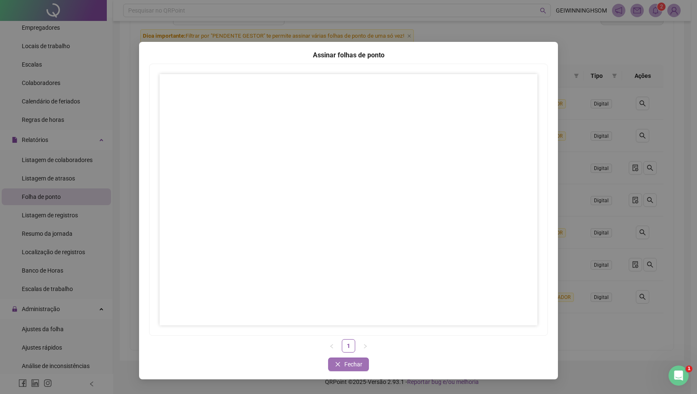
click at [356, 367] on span "Fechar" at bounding box center [354, 364] width 18 height 9
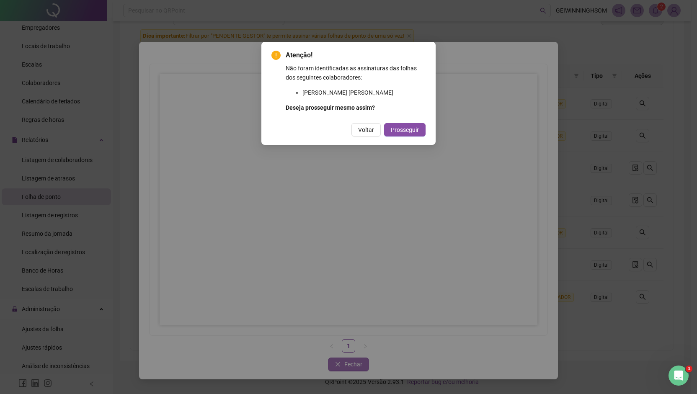
click at [346, 362] on div "Atenção! Não foram identificadas as assinaturas das folhas dos seguintes colabo…" at bounding box center [348, 197] width 697 height 394
click at [407, 129] on span "Prosseguir" at bounding box center [405, 129] width 28 height 9
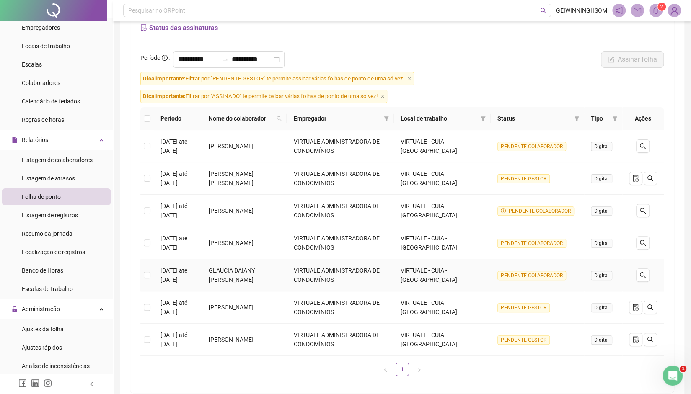
scroll to position [0, 0]
